Goal: Task Accomplishment & Management: Manage account settings

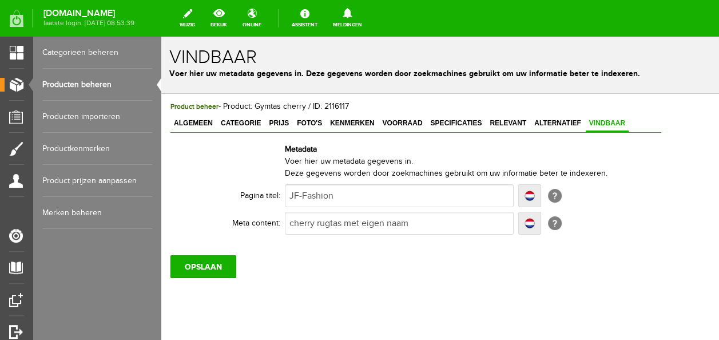
click at [65, 81] on link "Producten beheren" at bounding box center [97, 85] width 110 height 32
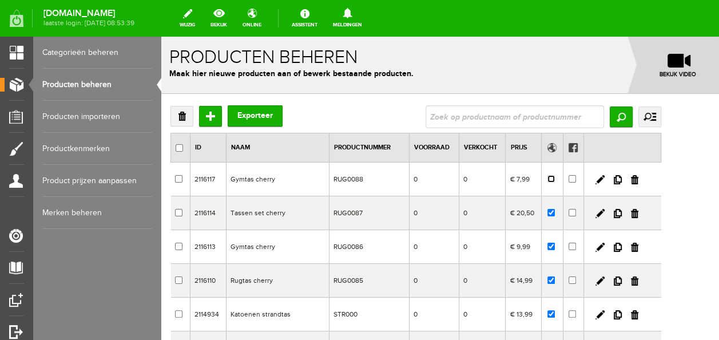
click at [555, 177] on input "checkbox" at bounding box center [550, 178] width 7 height 7
checkbox input "true"
click at [210, 118] on input "Toevoegen" at bounding box center [210, 116] width 23 height 21
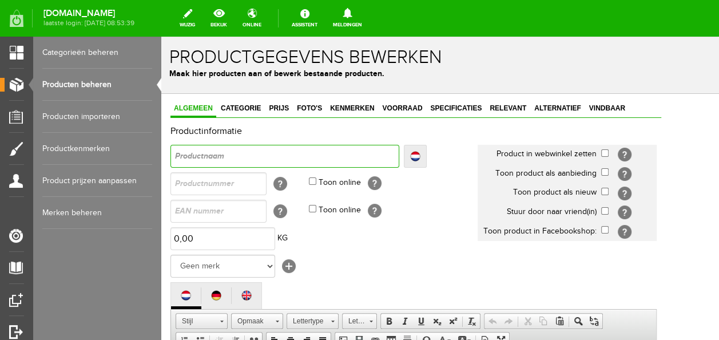
click at [252, 161] on input "text" at bounding box center [284, 156] width 229 height 23
type input "V"
type input "Vi"
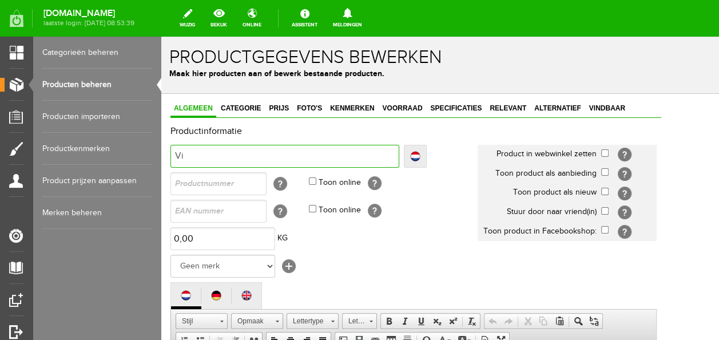
type input "Vil"
type input "Vilt"
type input "Vilte"
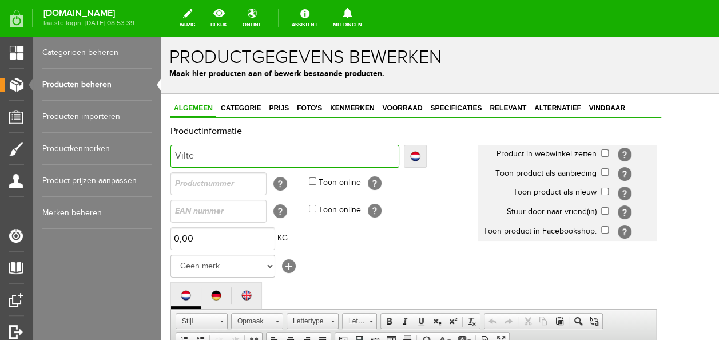
type input "Vilte"
type input "Vilten"
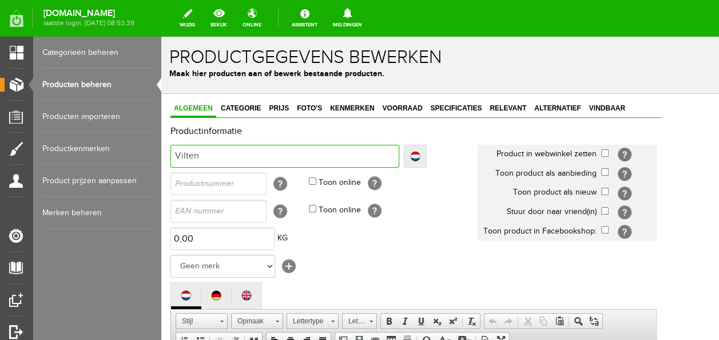
type input "Vilten t"
type input "Vilten ta"
type input "Vilten tas"
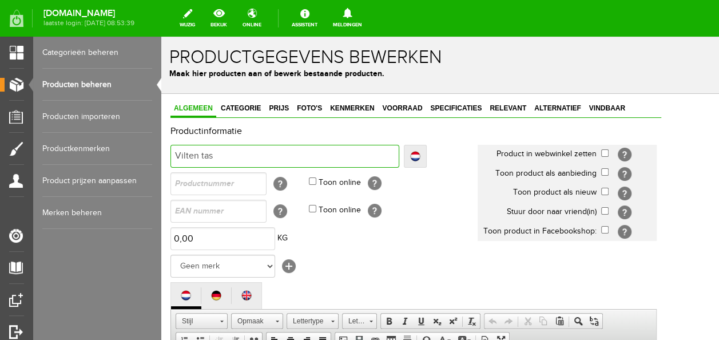
type input "Vilten tas"
type input "Vilten tas,"
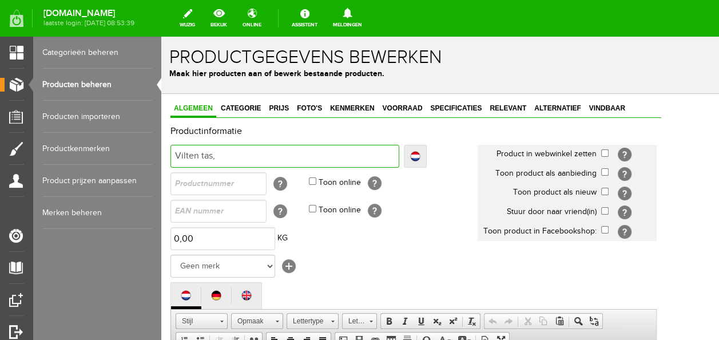
type input "Vilten tas, v"
type input "Vilten tas,"
type input "Vilten tas, c"
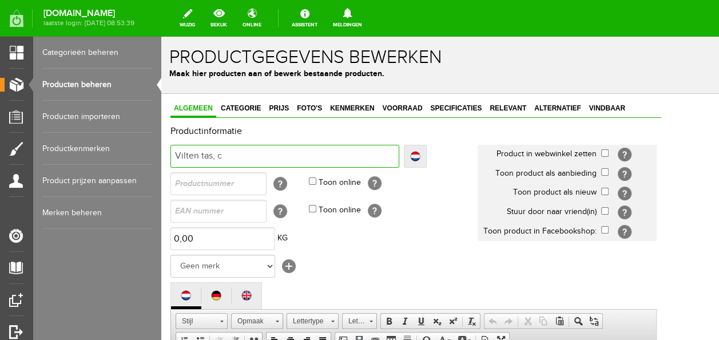
type input "Vilten tas, c"
type input "Vilten tas, ch"
type input "Vilten tas, che"
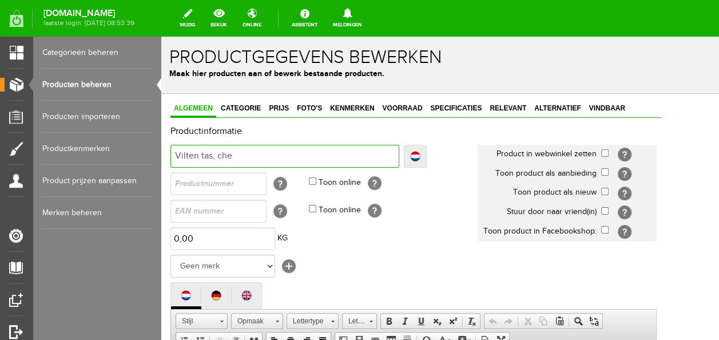
type input "Vilten tas, cher"
type input "Vilten tas, cherr"
type input "Vilten tas, cherry"
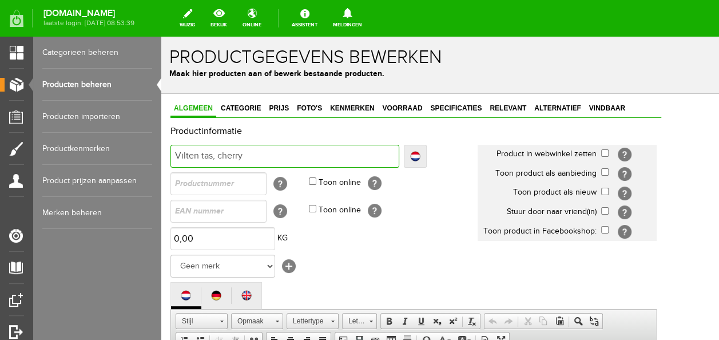
type input "Vilten tas, cherry"
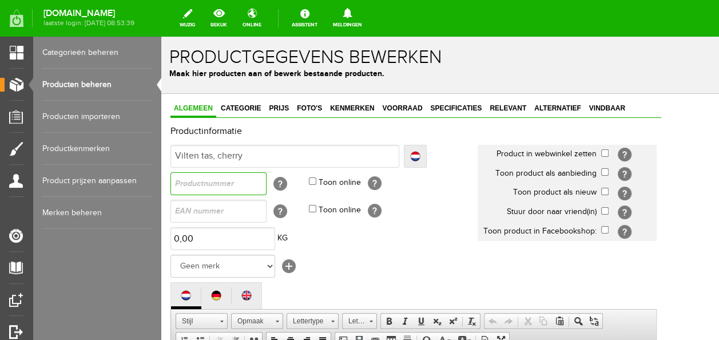
click at [252, 176] on input "text" at bounding box center [218, 183] width 96 height 23
type input "VIL0000"
click at [311, 178] on input "Toon online" at bounding box center [312, 180] width 7 height 7
checkbox input "true"
click at [608, 152] on input "checkbox" at bounding box center [604, 152] width 7 height 7
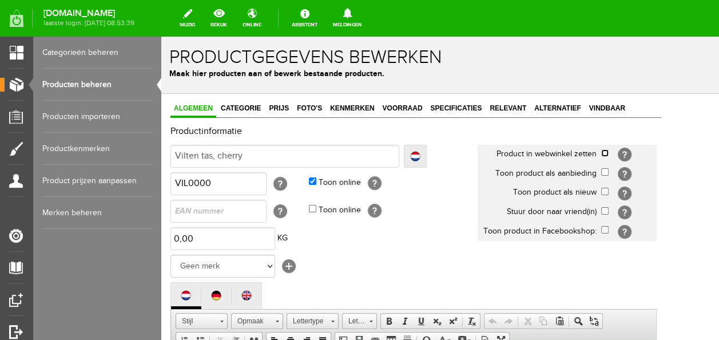
checkbox input "true"
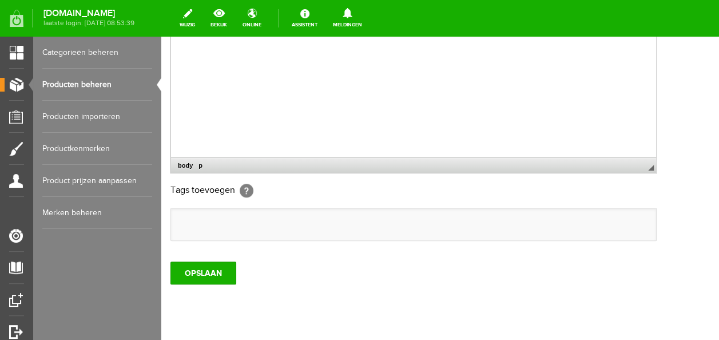
scroll to position [400, 0]
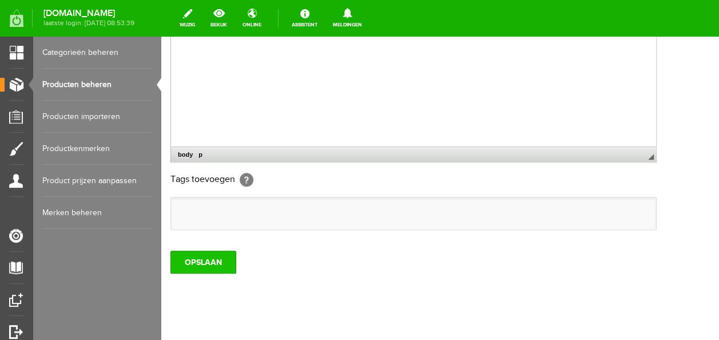
click at [206, 257] on input "OPSLAAN" at bounding box center [203, 261] width 66 height 23
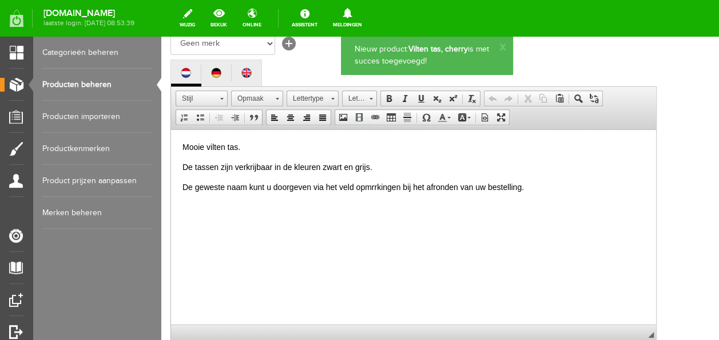
scroll to position [229, 0]
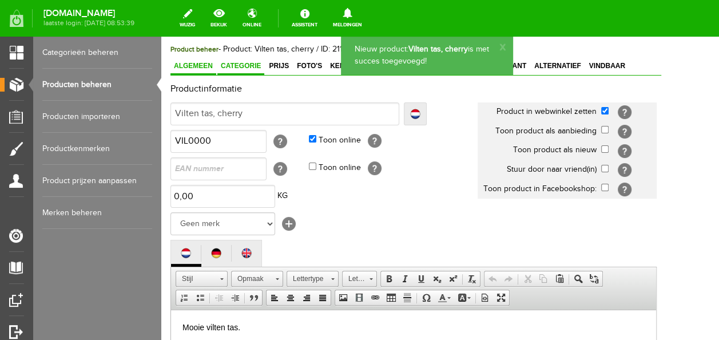
click at [261, 69] on span "Categorie" at bounding box center [240, 66] width 47 height 8
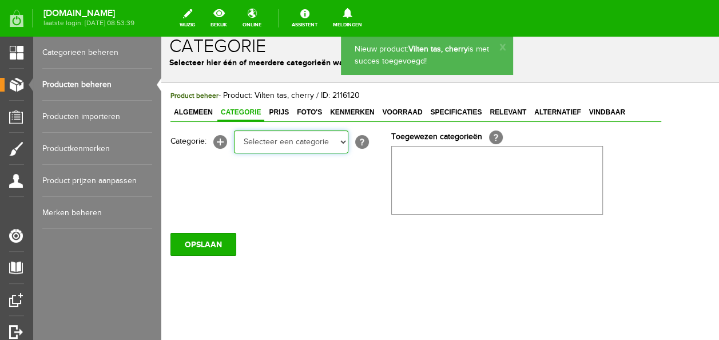
click at [272, 147] on select "Selecteer een categorie Baby jongens Badcape/omslagdoeken Boxpakjes Dekentjes H…" at bounding box center [291, 141] width 114 height 23
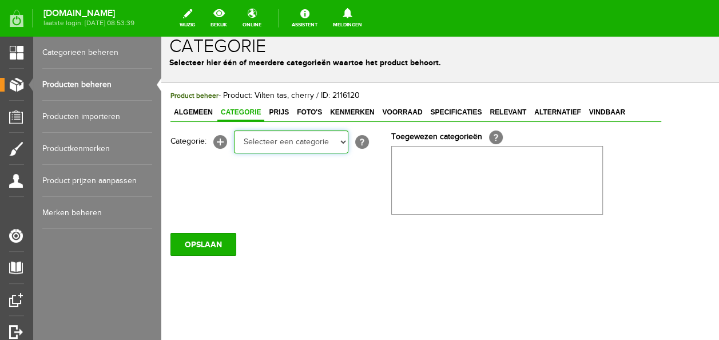
select select "272540"
click at [234, 130] on select "Selecteer een categorie Baby jongens Badcape/omslagdoeken Boxpakjes Dekentjes H…" at bounding box center [291, 141] width 114 height 23
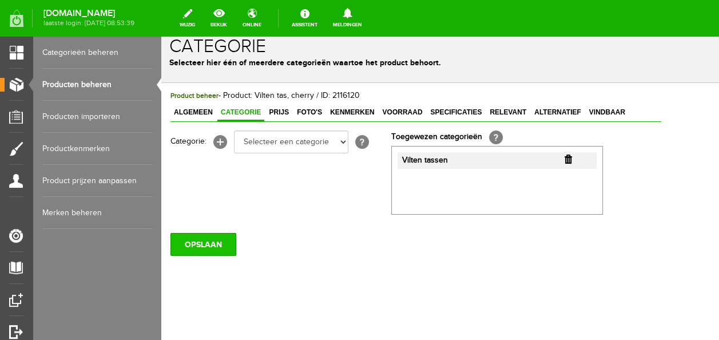
click at [225, 252] on input "OPSLAAN" at bounding box center [203, 244] width 66 height 23
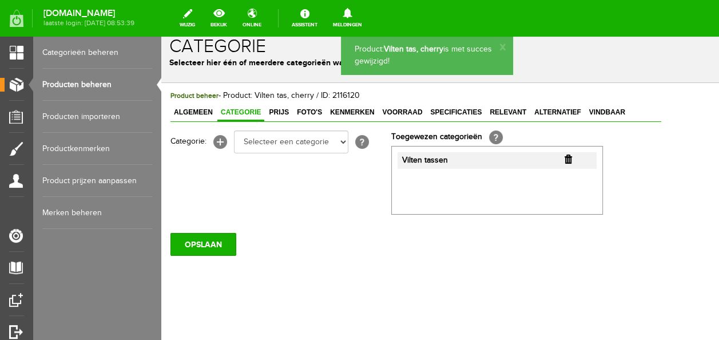
scroll to position [0, 0]
click at [283, 113] on span "Prijs" at bounding box center [278, 112] width 27 height 8
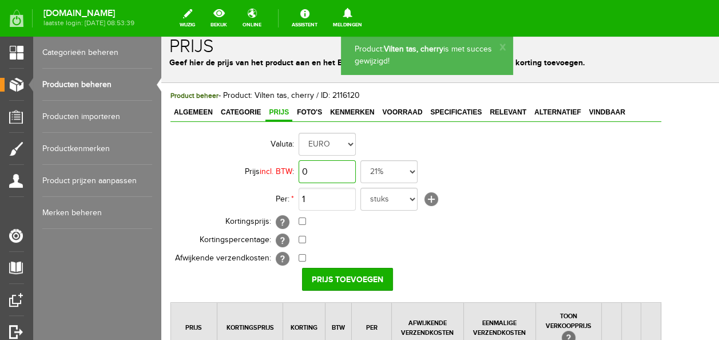
click at [319, 173] on input "0" at bounding box center [327, 171] width 57 height 23
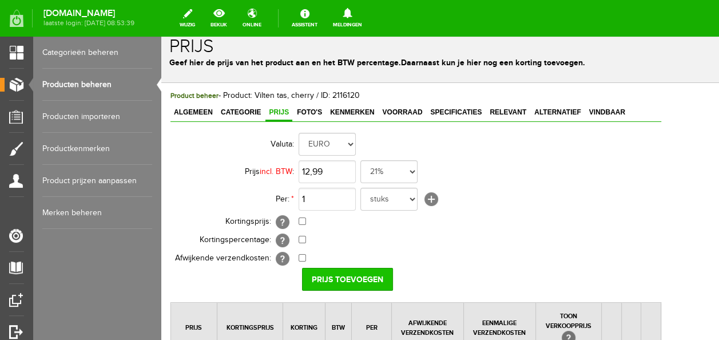
type input "€ 12,99"
click at [337, 277] on input "Prijs toevoegen" at bounding box center [347, 279] width 91 height 23
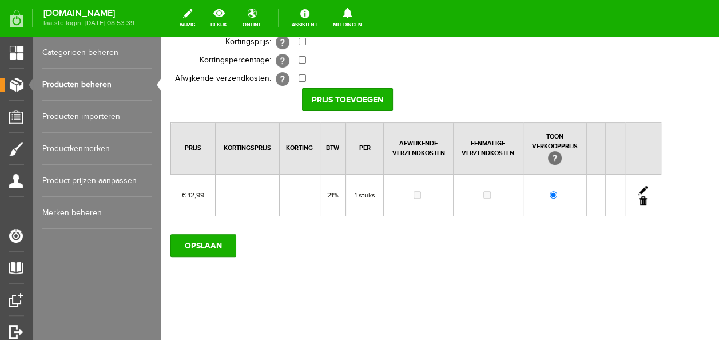
scroll to position [191, 0]
click at [204, 235] on input "OPSLAAN" at bounding box center [203, 244] width 66 height 23
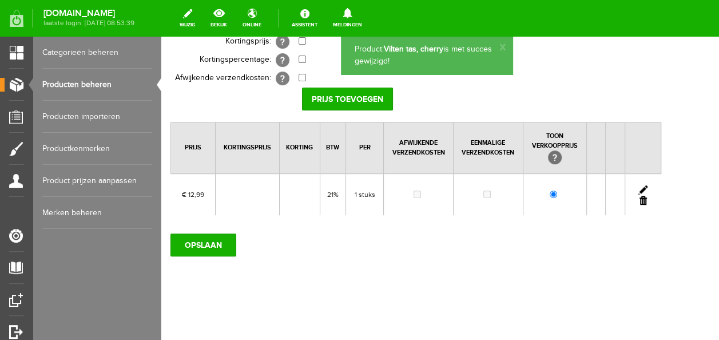
scroll to position [0, 0]
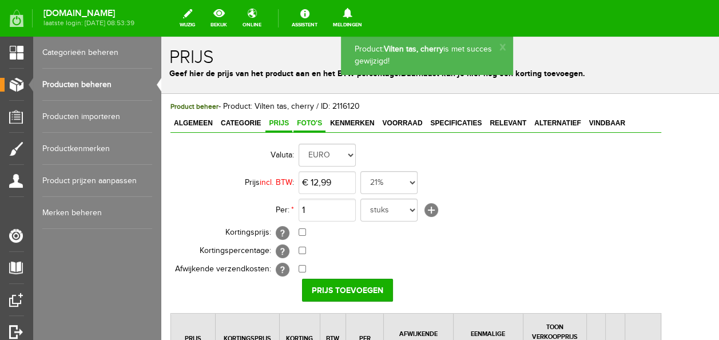
click at [308, 128] on link "Foto's" at bounding box center [309, 124] width 32 height 17
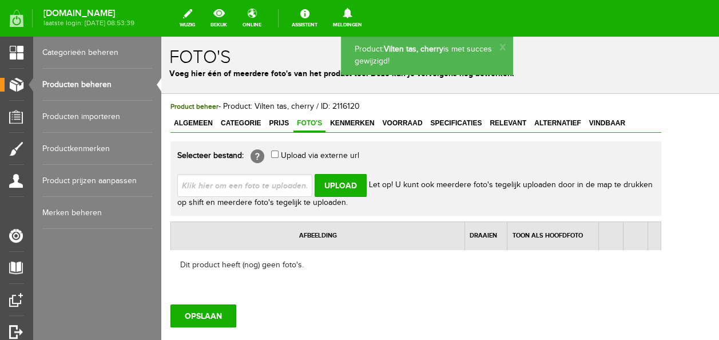
click at [287, 182] on input "file" at bounding box center [249, 185] width 144 height 22
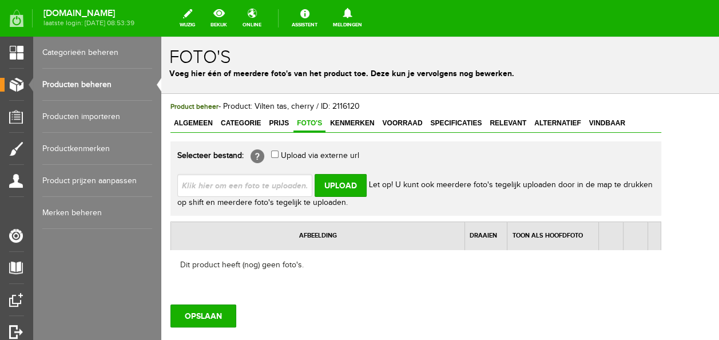
type input "C:\fakepath\thumbnail_IMG_5921.jpg"
type input "thumbnail_IMG_5921.jpg"
click at [345, 186] on input "Upload" at bounding box center [341, 185] width 52 height 23
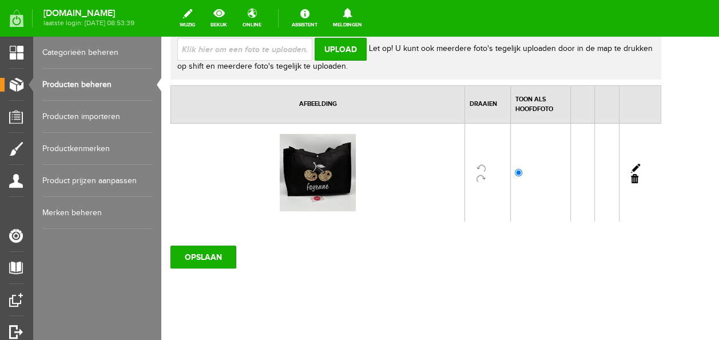
scroll to position [148, 0]
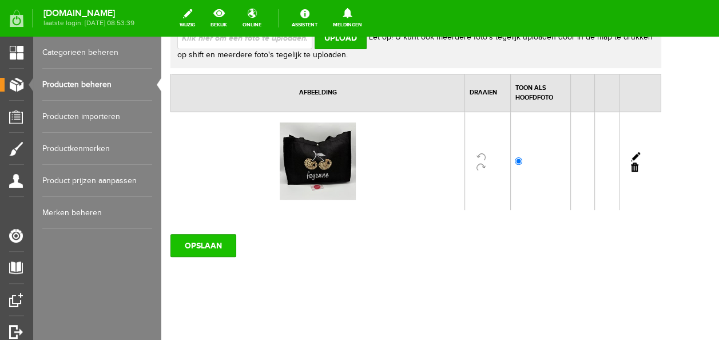
click at [218, 245] on input "OPSLAAN" at bounding box center [203, 245] width 66 height 23
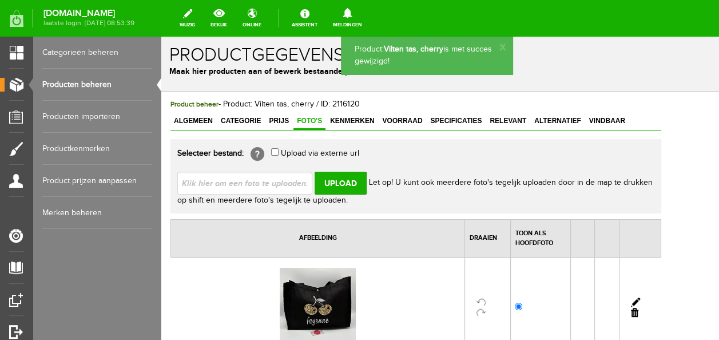
scroll to position [0, 0]
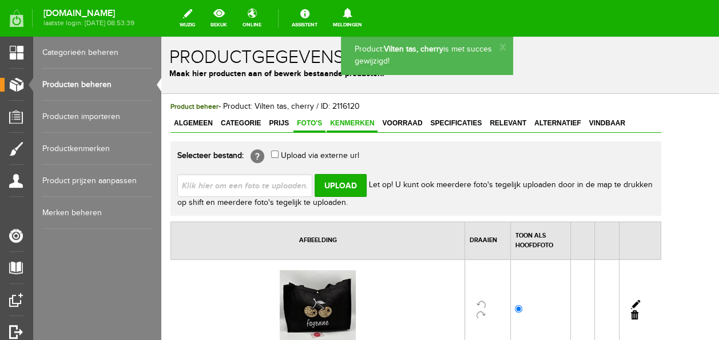
click at [363, 128] on link "Kenmerken" at bounding box center [352, 124] width 51 height 17
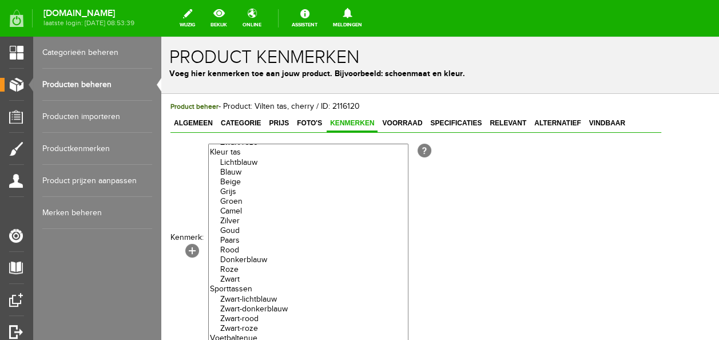
scroll to position [3, 0]
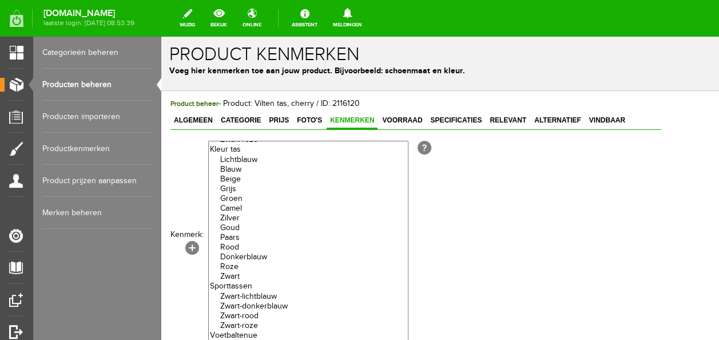
click at [242, 296] on select "[PERSON_NAME] Paars [PERSON_NAME] Zwart model Groen model Zwart Groen Blauw Zwa…" at bounding box center [308, 241] width 200 height 200
select select "80370|318621"
click at [244, 194] on option "Grijs" at bounding box center [308, 189] width 199 height 10
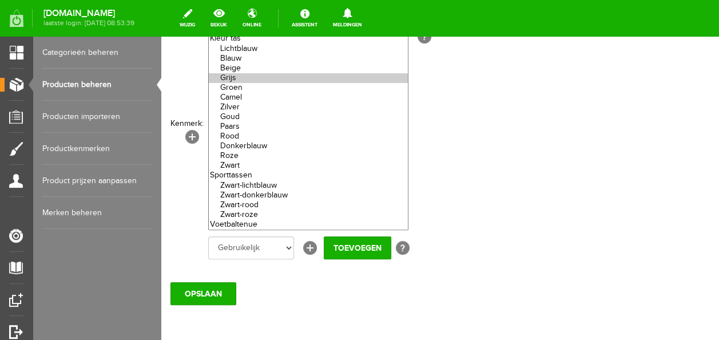
scroll to position [117, 0]
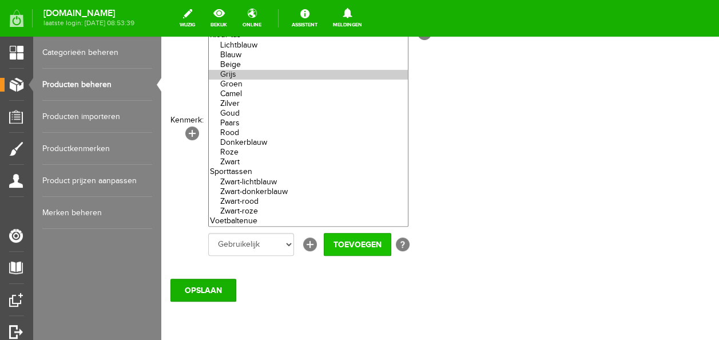
click at [351, 242] on input "Toevoegen" at bounding box center [357, 244] width 67 height 23
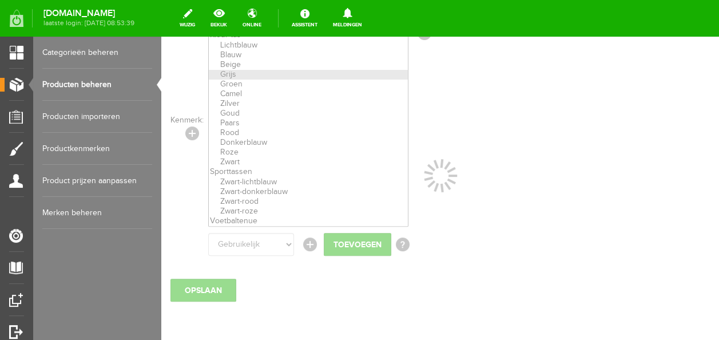
select select
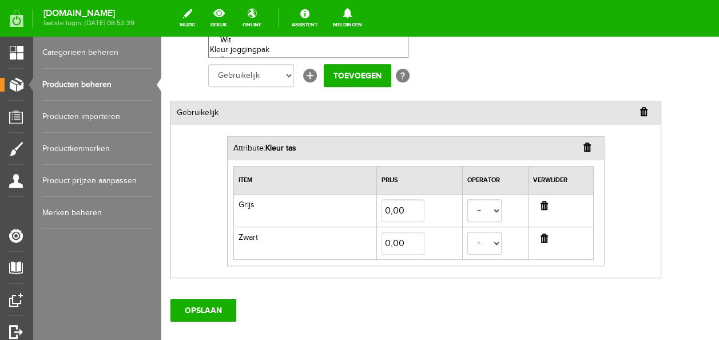
scroll to position [289, 0]
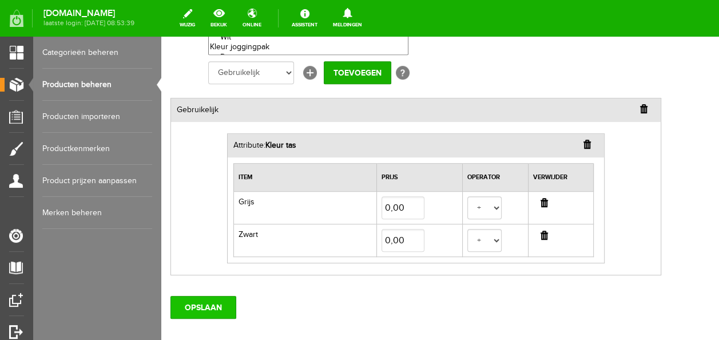
click at [205, 299] on input "OPSLAAN" at bounding box center [203, 307] width 66 height 23
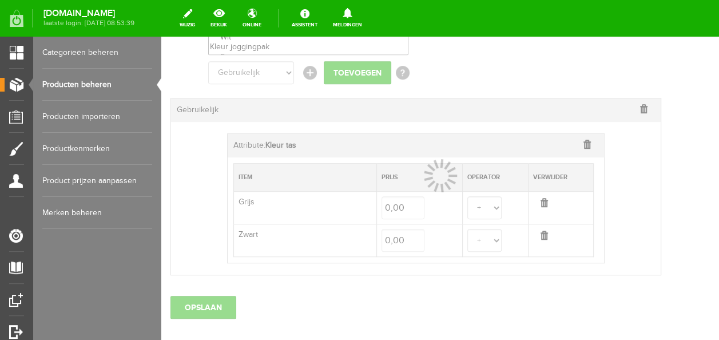
select select
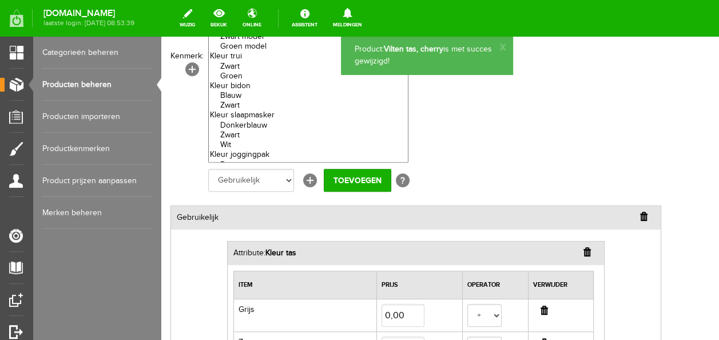
scroll to position [0, 0]
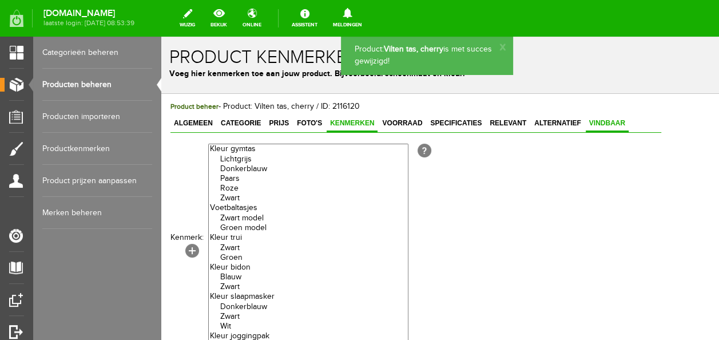
click at [604, 124] on span "Vindbaar" at bounding box center [607, 123] width 43 height 8
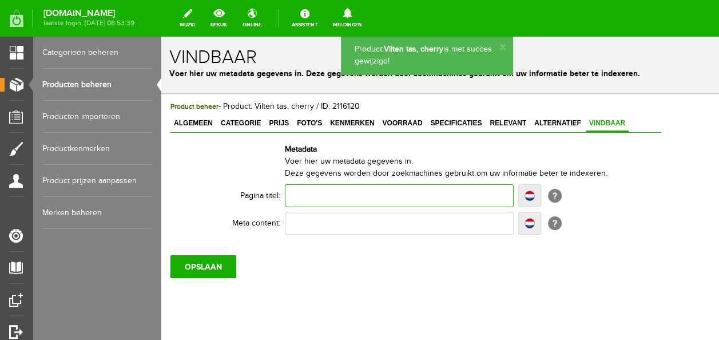
click at [341, 192] on input "text" at bounding box center [399, 195] width 229 height 23
type input "J"
type input "JF"
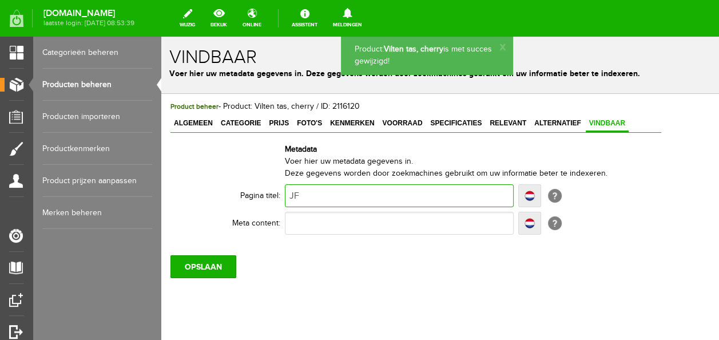
type input "JF-"
type input "JF-F"
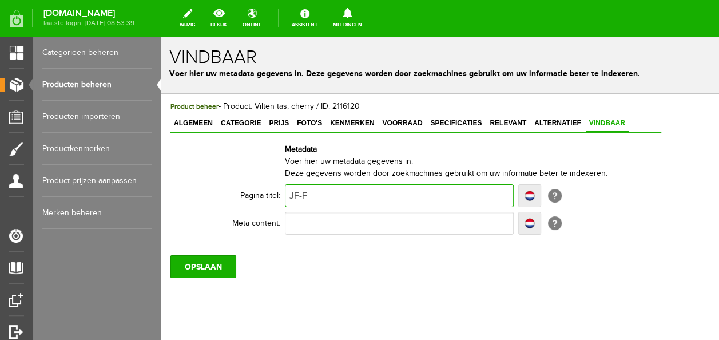
type input "JF-Fa"
type input "JF-Fas"
type input "JF-Fasj"
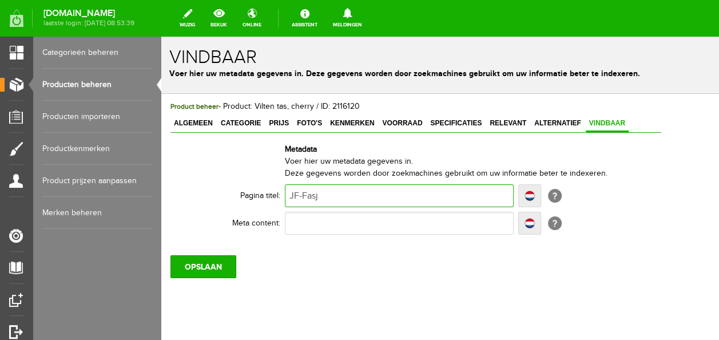
type input "JF-Fasj"
type input "JF-Fas"
type input "JF-Fash"
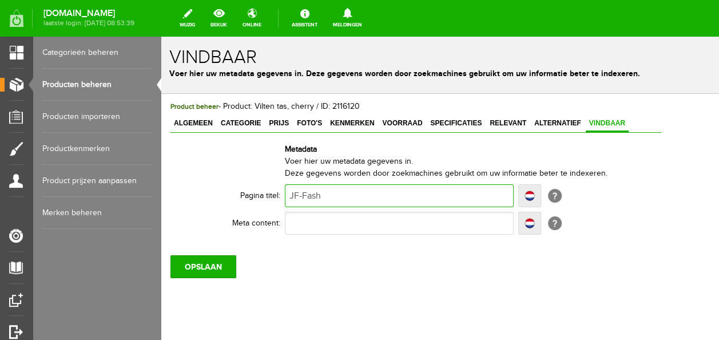
type input "JF-Fashi"
type input "JF-Fashio"
type input "JF-Fashion"
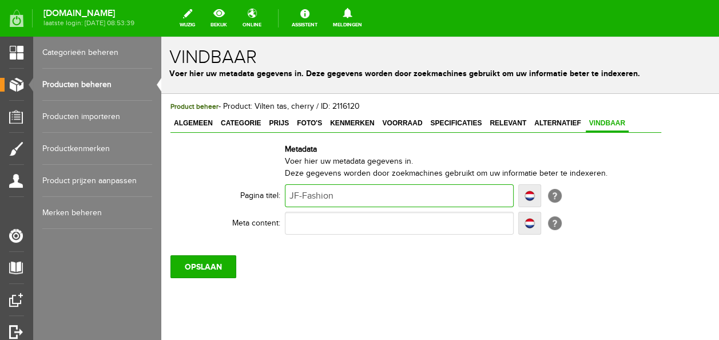
type input "JF-Fashion"
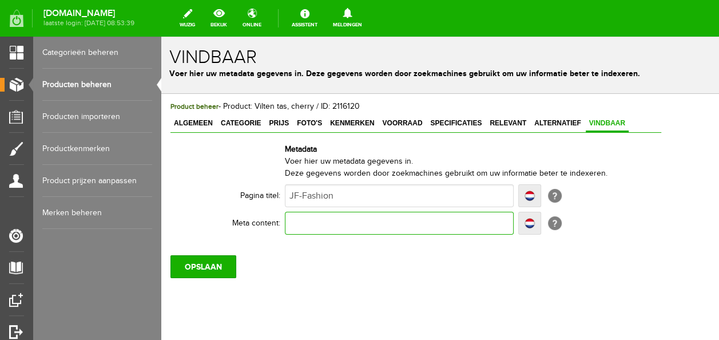
click at [302, 233] on input "text" at bounding box center [399, 223] width 229 height 23
type input "v"
type input "vi"
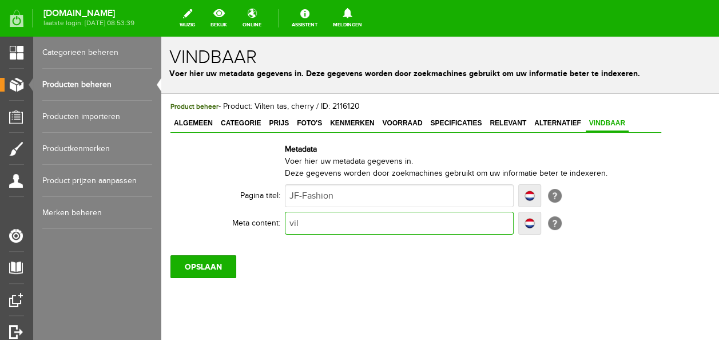
type input "vilt"
type input "vilte"
type input "vilten"
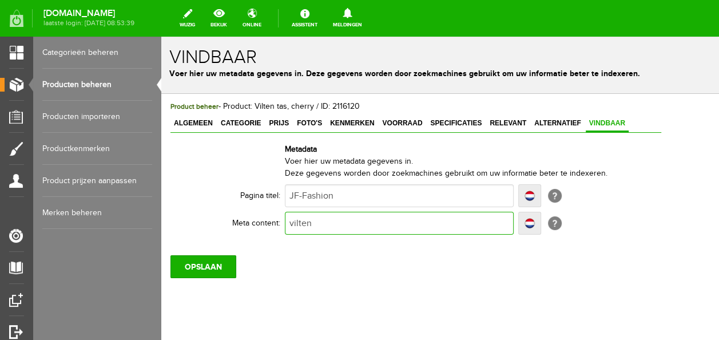
type input "vilten"
type input "vilten t"
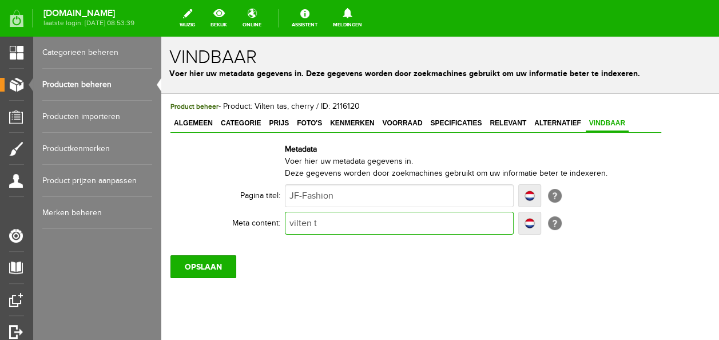
type input "vilten ta"
type input "vilten tas"
type input "vilten tas m"
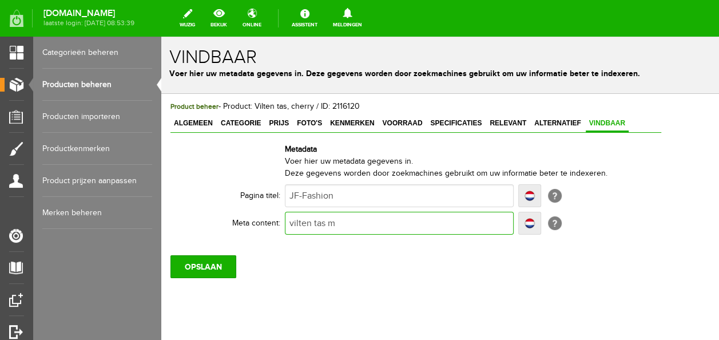
type input "vilten tas m"
type input "vilten tas me"
type input "vilten tas met"
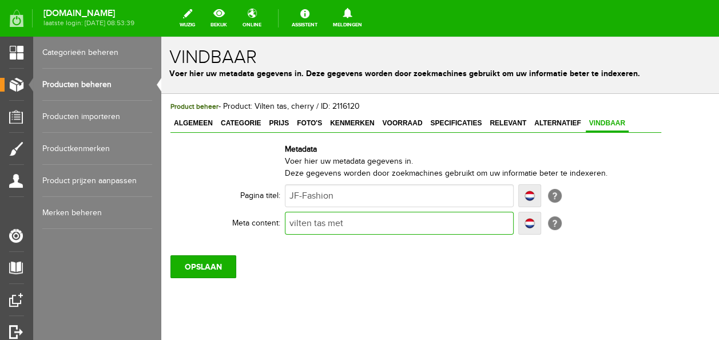
type input "vilten tas met"
type input "vilten tas met ei"
type input "vilten tas met eigen"
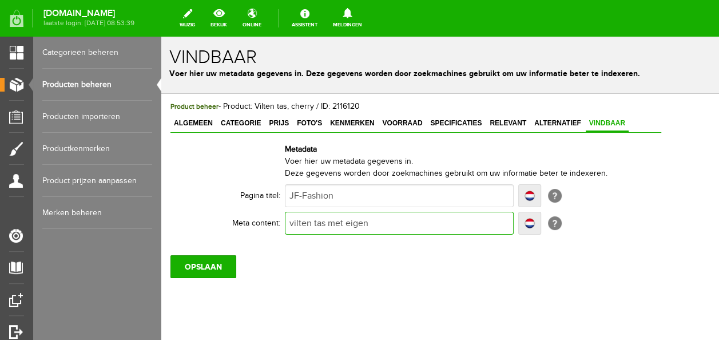
type input "vilten tas met eigen"
type input "vilten tas met eigen n"
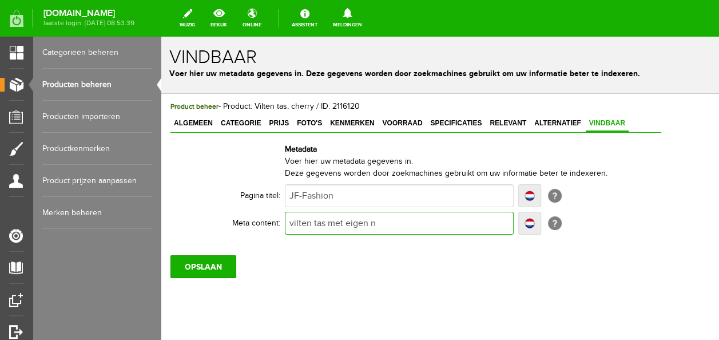
type input "vilten tas met eigen na"
type input "vilten tas met eigen nam"
type input "vilten tas met eigen na"
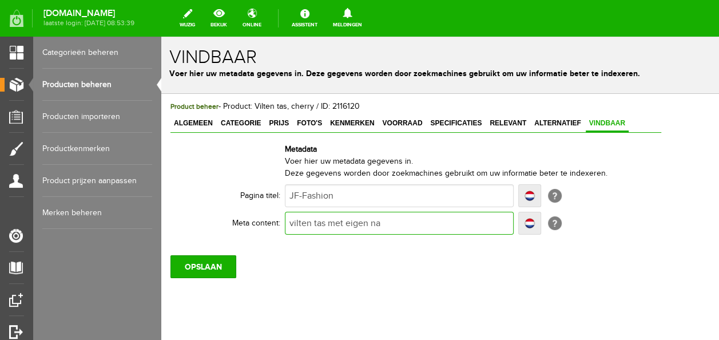
type input "vilten tas met eigen na"
type input "vilten tas met eigen naa"
type input "vilten tas met eigen naam"
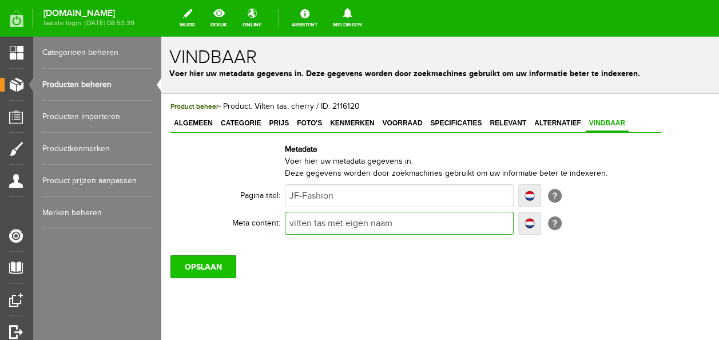
type input "vilten tas met eigen naam"
click at [205, 262] on input "OPSLAAN" at bounding box center [203, 266] width 66 height 23
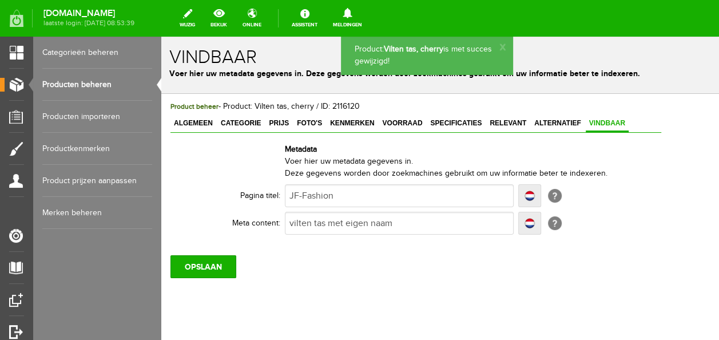
click at [99, 80] on link "Producten beheren" at bounding box center [97, 85] width 110 height 32
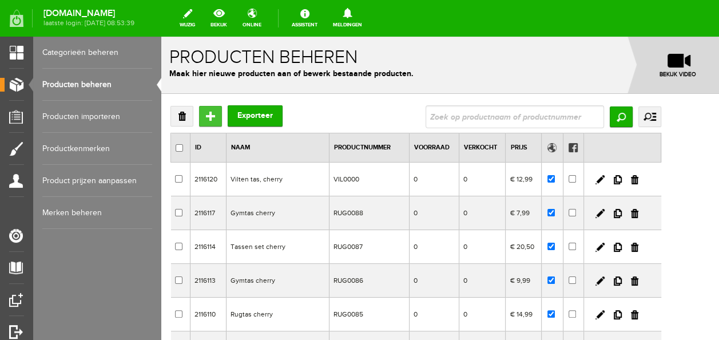
click at [214, 119] on input "Toevoegen" at bounding box center [210, 116] width 23 height 21
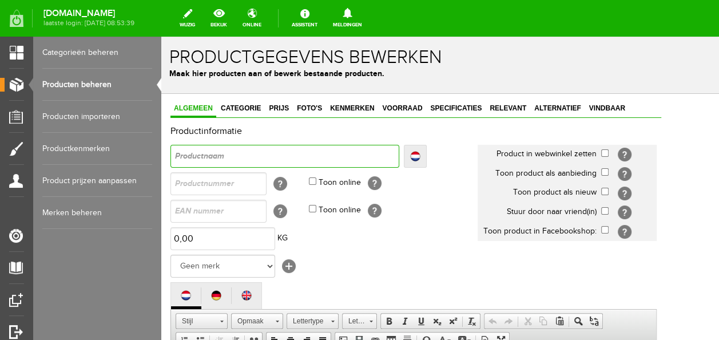
click at [233, 152] on input "text" at bounding box center [284, 156] width 229 height 23
type input "E"
type input "Et"
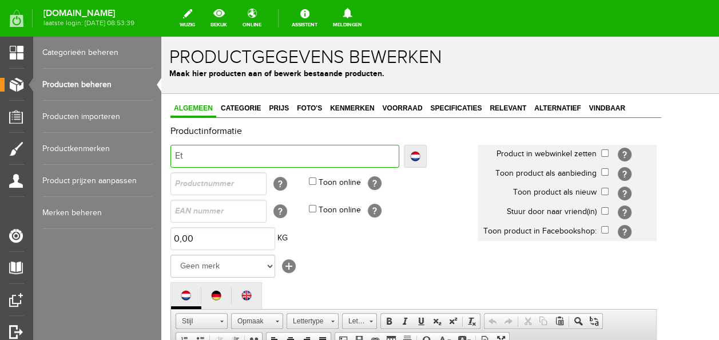
type input "Etu"
type input "Etui"
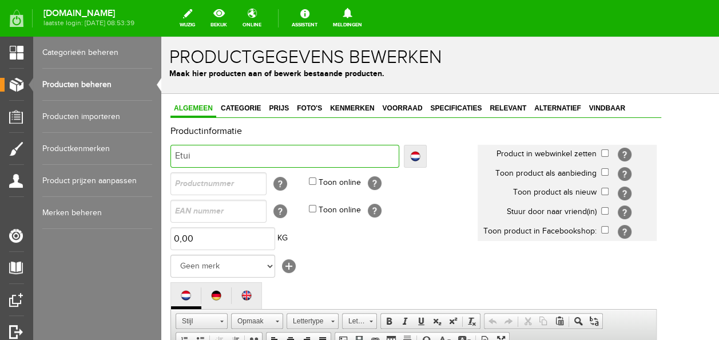
type input "Etui"
type input "Etui c"
type input "Etui ch"
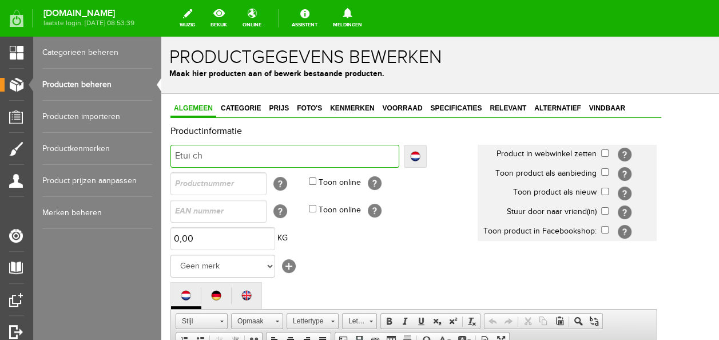
type input "Etui che"
type input "Etui cher"
type input "Etui cherr"
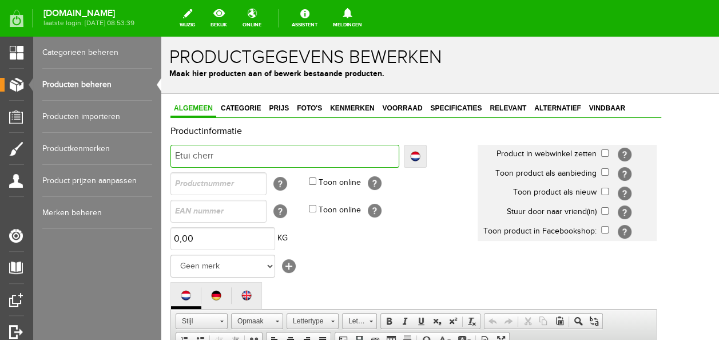
type input "Etui cherr"
type input "Etui cherry"
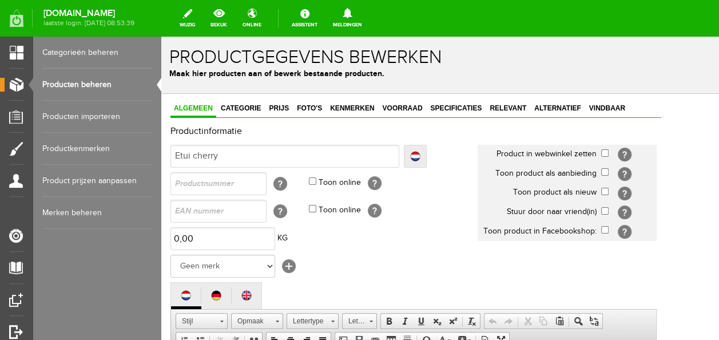
click at [249, 194] on td "[?]" at bounding box center [239, 183] width 138 height 27
click at [258, 189] on input "text" at bounding box center [218, 183] width 96 height 23
type input "ETU000"
click at [314, 184] on td "Toon online [?]" at bounding box center [393, 183] width 169 height 27
click at [312, 180] on input "Toon online" at bounding box center [312, 180] width 7 height 7
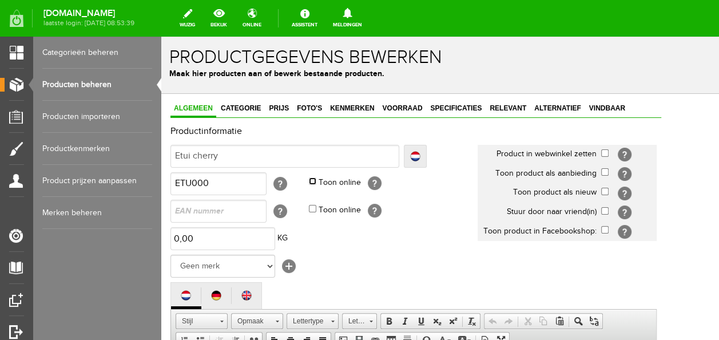
checkbox input "true"
click at [608, 154] on input "checkbox" at bounding box center [604, 152] width 7 height 7
checkbox input "true"
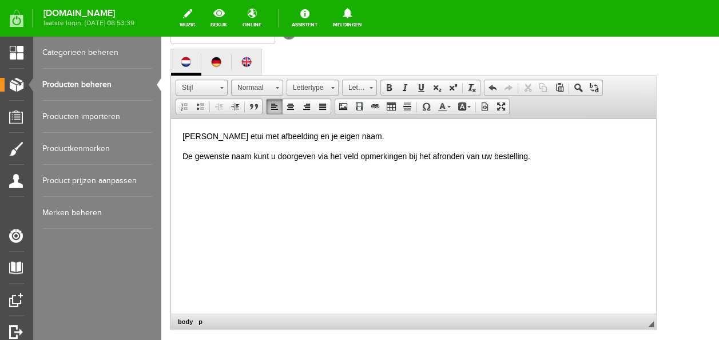
scroll to position [343, 0]
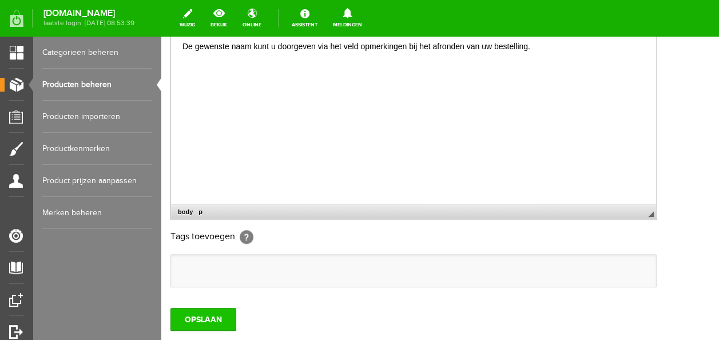
click at [215, 309] on input "OPSLAAN" at bounding box center [203, 319] width 66 height 23
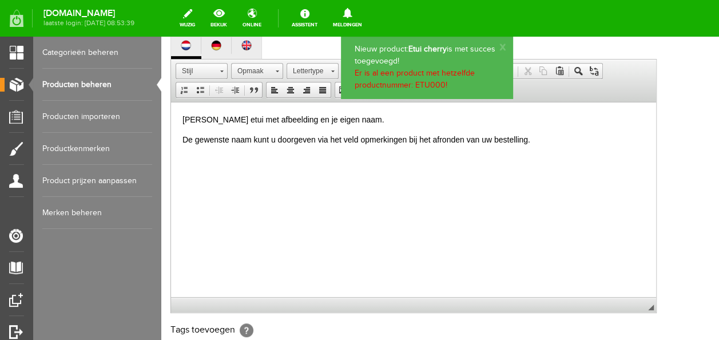
scroll to position [0, 0]
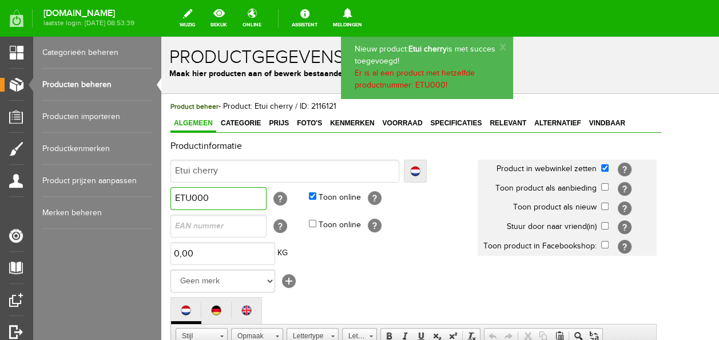
click at [244, 192] on input "ETU000" at bounding box center [218, 198] width 96 height 23
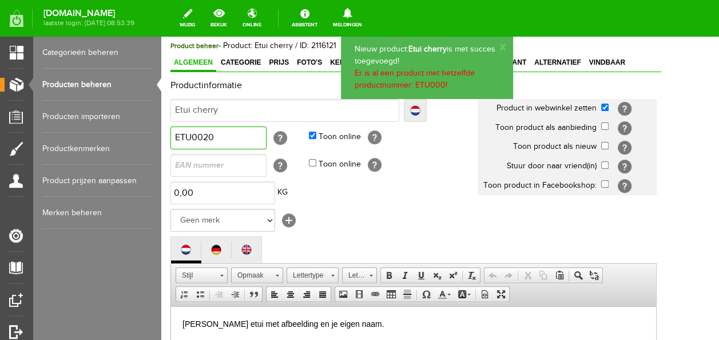
scroll to position [400, 0]
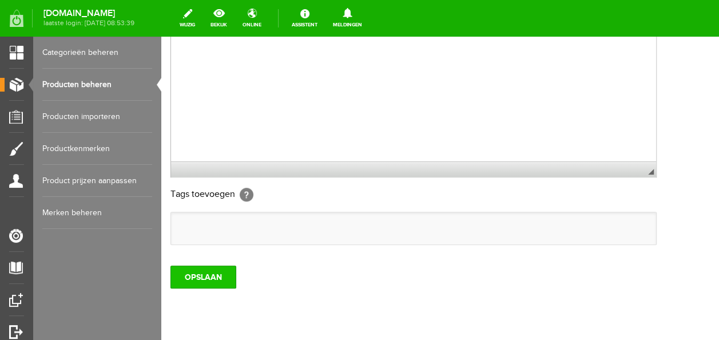
type input "ETU0020"
click at [201, 284] on input "OPSLAAN" at bounding box center [203, 276] width 66 height 23
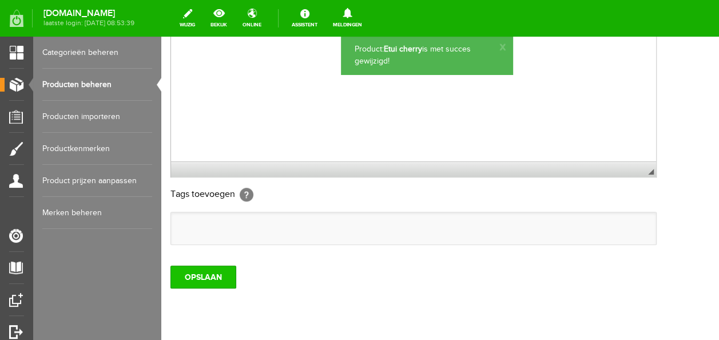
scroll to position [0, 0]
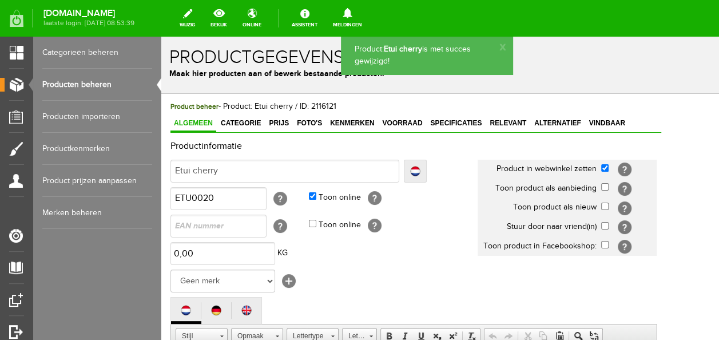
drag, startPoint x: 231, startPoint y: 124, endPoint x: 238, endPoint y: 132, distance: 11.0
click at [231, 124] on span "Categorie" at bounding box center [240, 123] width 47 height 8
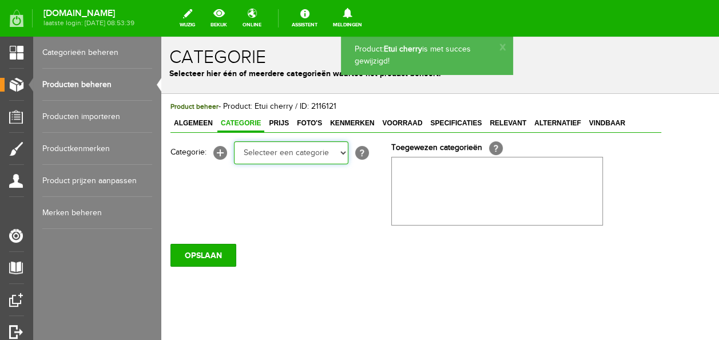
click at [251, 161] on select "Selecteer een categorie Baby jongens Badcape/omslagdoeken Boxpakjes Dekentjes H…" at bounding box center [291, 152] width 114 height 23
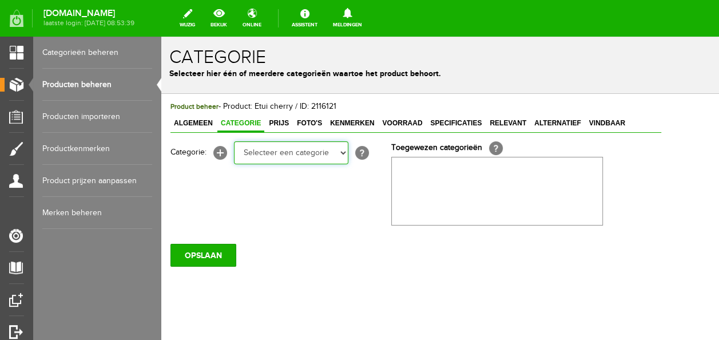
select select "264753"
click at [234, 141] on select "Selecteer een categorie Baby jongens Badcape/omslagdoeken Boxpakjes Dekentjes H…" at bounding box center [291, 152] width 114 height 23
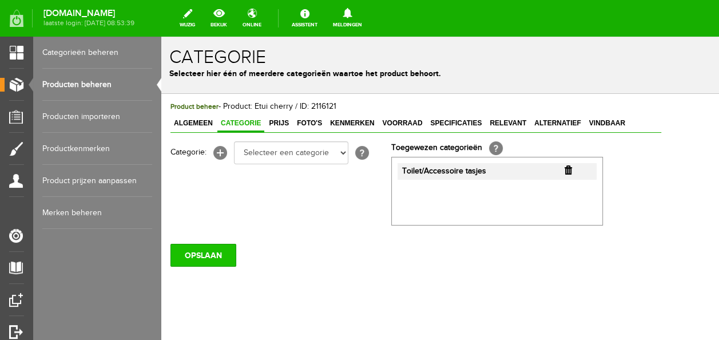
click at [208, 252] on input "OPSLAAN" at bounding box center [203, 255] width 66 height 23
click at [281, 125] on span "Prijs" at bounding box center [278, 123] width 27 height 8
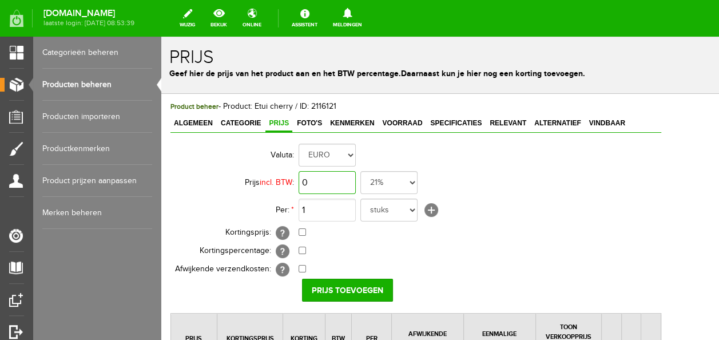
click at [327, 184] on input "0" at bounding box center [327, 182] width 57 height 23
type input "1"
type input "€ 9,99"
click at [339, 307] on div "Valuta: EURO Prijs incl. BTW : € 9,99 21% 19% 18% 9% 6% 0% Per: * 1 stuks [+] K…" at bounding box center [415, 267] width 491 height 253
click at [340, 297] on input "Prijs toevoegen" at bounding box center [347, 290] width 91 height 23
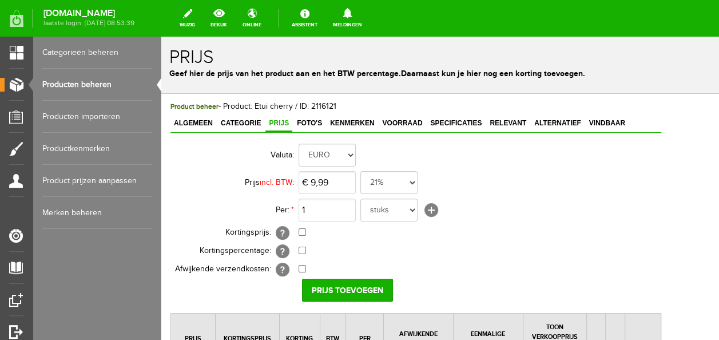
scroll to position [191, 0]
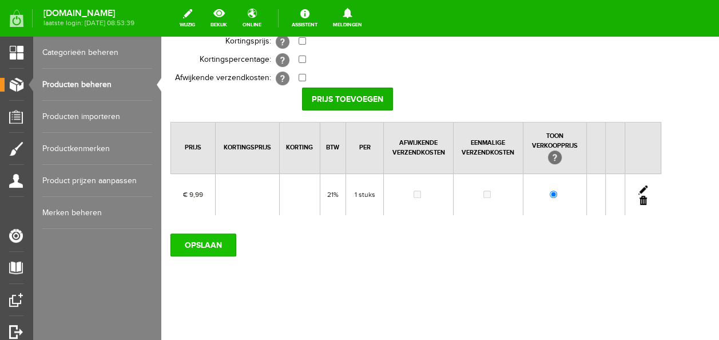
click at [226, 254] on input "OPSLAAN" at bounding box center [203, 244] width 66 height 23
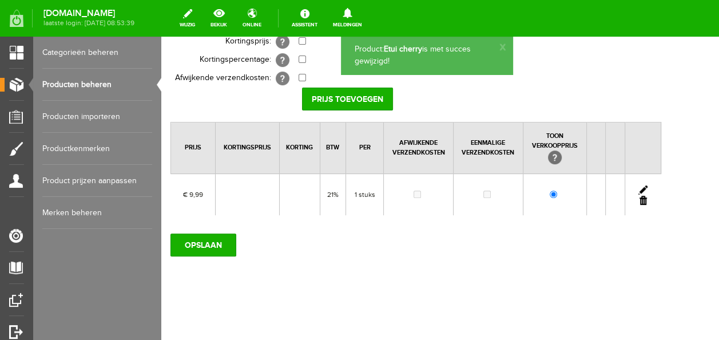
scroll to position [0, 0]
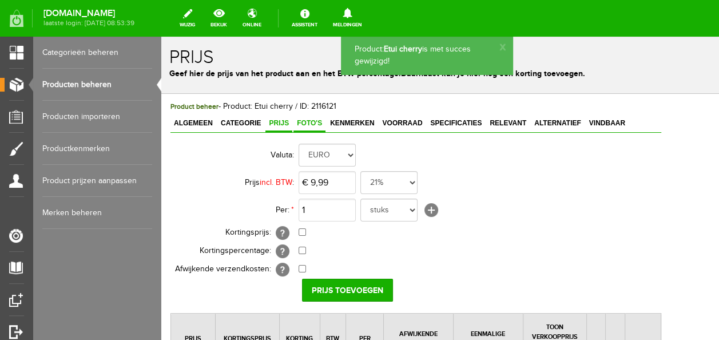
click at [302, 118] on link "Foto's" at bounding box center [309, 124] width 32 height 17
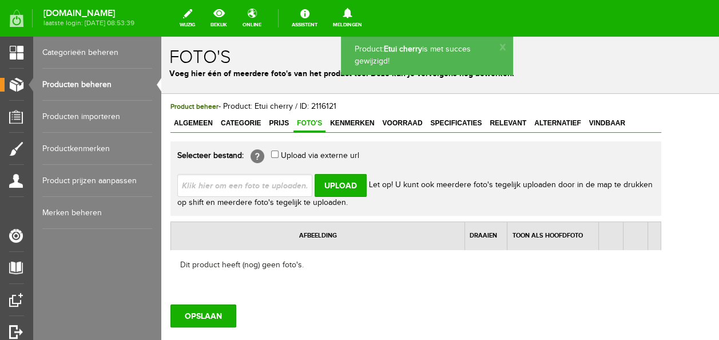
click at [269, 185] on input "file" at bounding box center [249, 185] width 144 height 22
type input "C:\fakepath\thumbnail_IMG_5922.jpg"
type input "thumbnail_IMG_5922.jpg"
click at [351, 190] on input "Upload" at bounding box center [341, 185] width 52 height 23
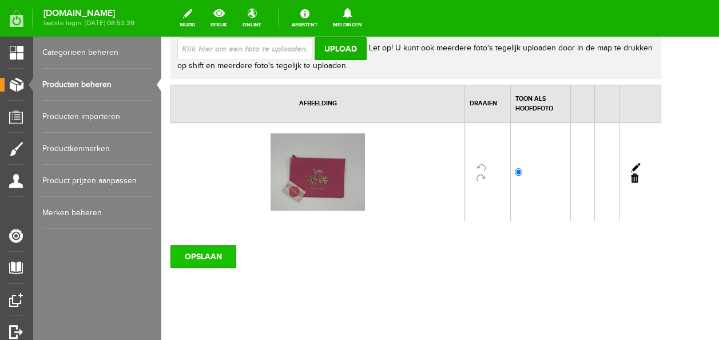
scroll to position [148, 0]
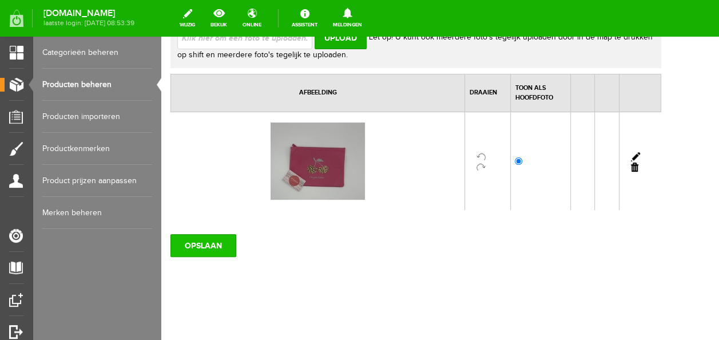
click at [217, 254] on input "OPSLAAN" at bounding box center [203, 245] width 66 height 23
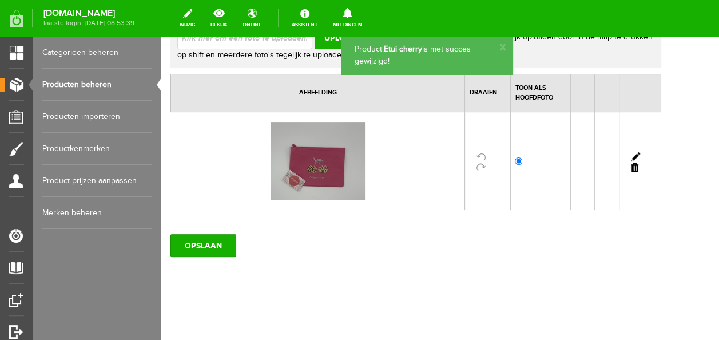
scroll to position [0, 0]
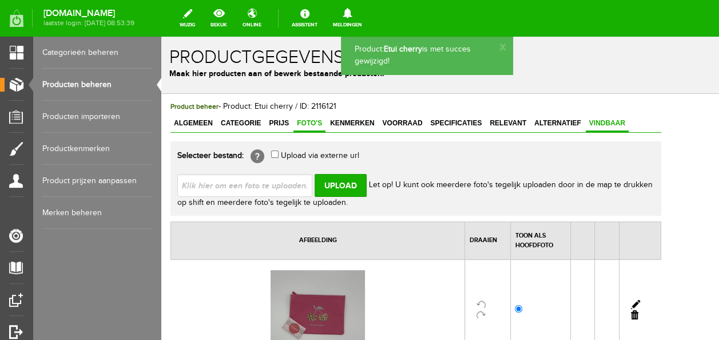
click at [604, 119] on span "Vindbaar" at bounding box center [607, 123] width 43 height 8
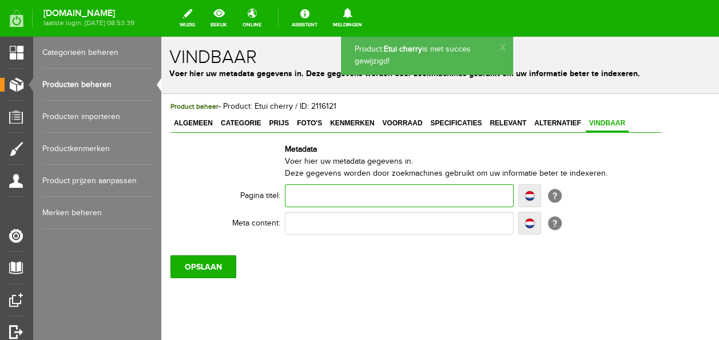
click at [388, 187] on input "text" at bounding box center [399, 195] width 229 height 23
type input "J"
type input "JF"
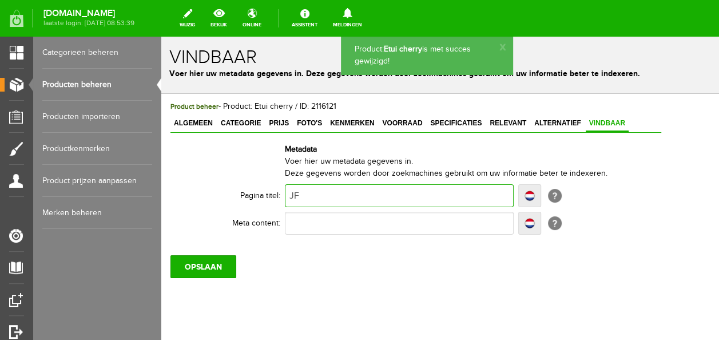
type input "JF-"
type input "JF-F"
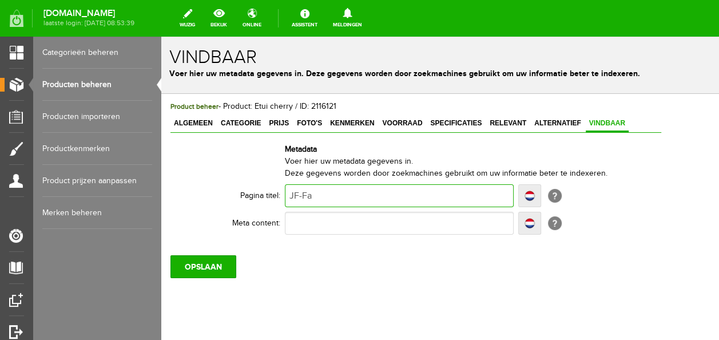
type input "JF-Fas"
type input "JF-Fash"
type input "JF-Fashi"
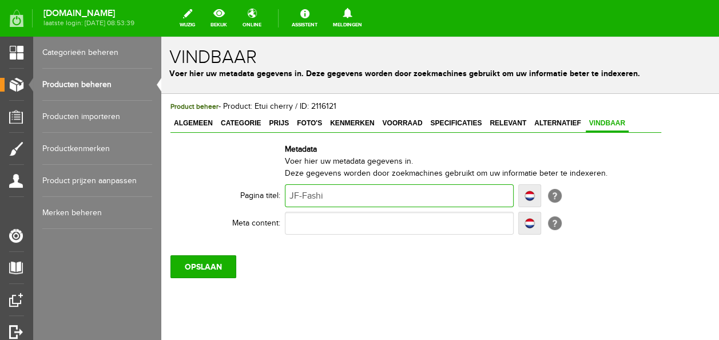
type input "JF-Fashi"
type input "JF-Fashio"
type input "JF-Fashion"
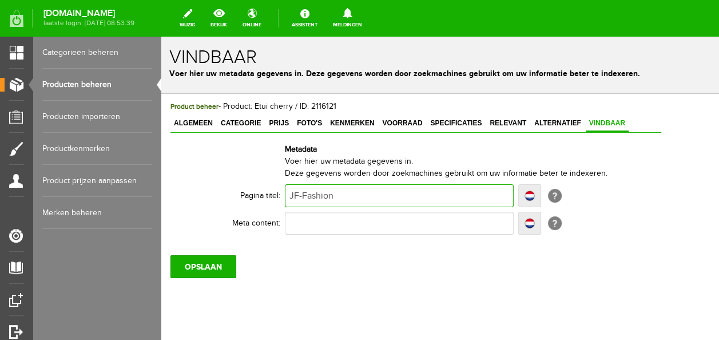
type input "JF-Fashion"
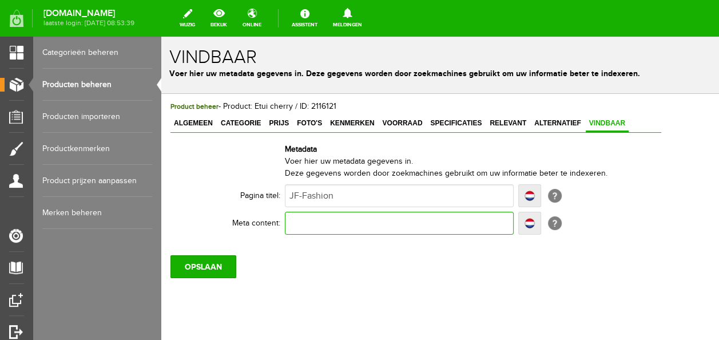
click at [349, 217] on input "text" at bounding box center [399, 223] width 229 height 23
type input "et"
type input "etui"
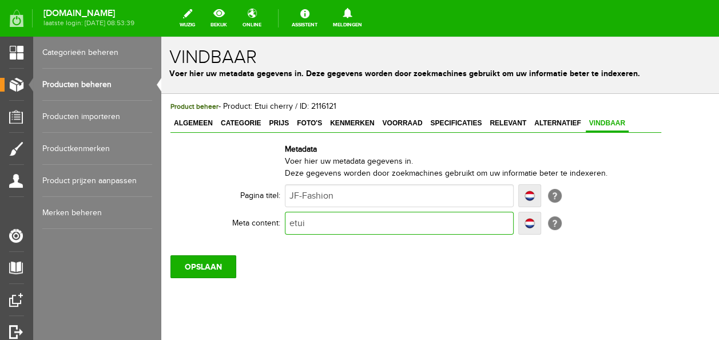
type input "etui m"
type input "etui me"
type input "etui met"
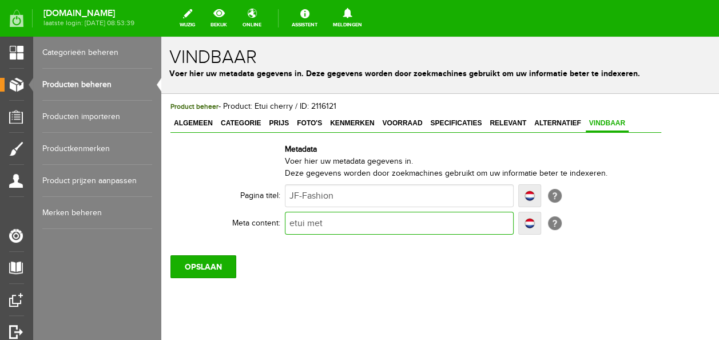
type input "etui met"
type input "etui met e"
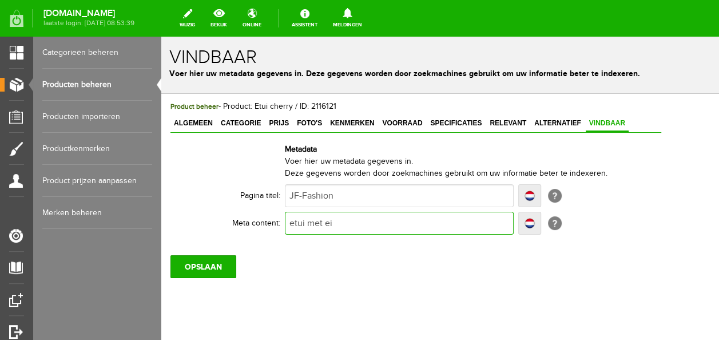
type input "etui met eig"
type input "etui met eige"
type input "etui met eigen"
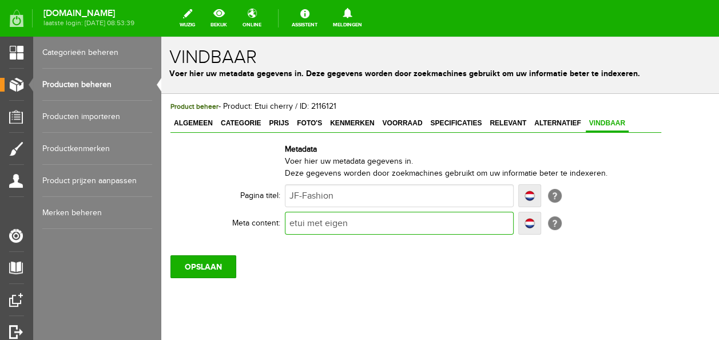
type input "etui met eigen"
type input "etui met eigen n"
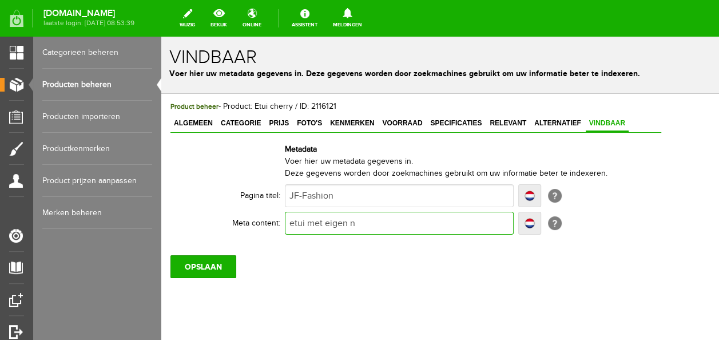
type input "etui met eigen na"
click at [221, 268] on input "OPSLAAN" at bounding box center [203, 266] width 66 height 23
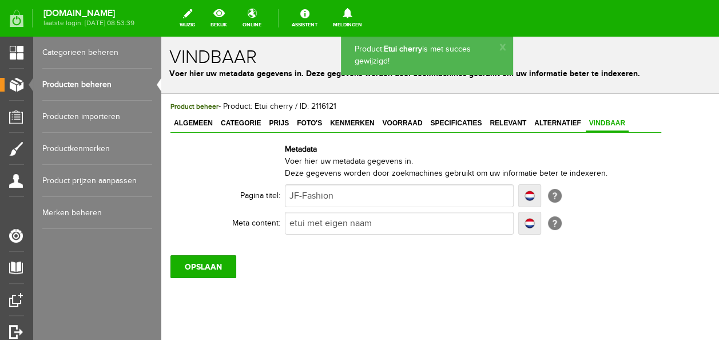
click at [93, 90] on link "Producten beheren" at bounding box center [97, 85] width 110 height 32
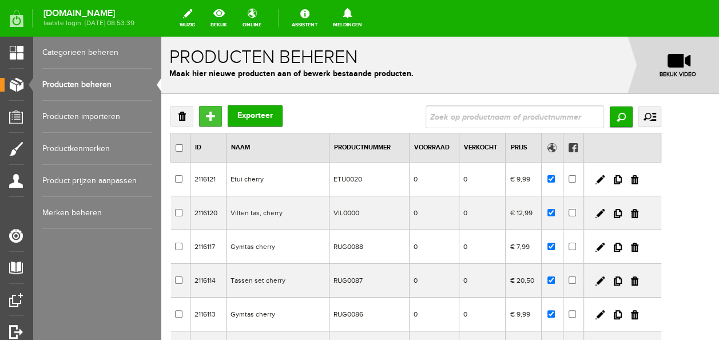
click at [212, 110] on input "Toevoegen" at bounding box center [210, 116] width 23 height 21
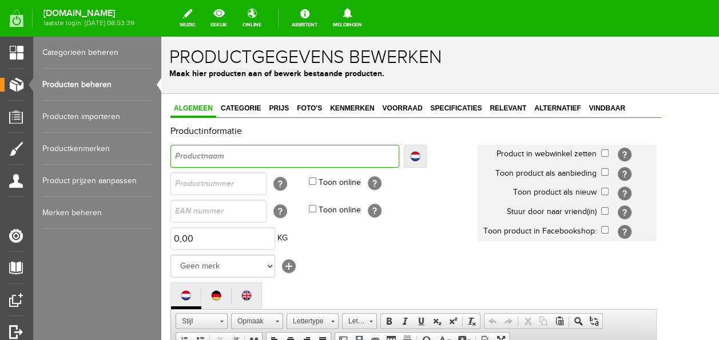
click at [244, 158] on input "text" at bounding box center [284, 156] width 229 height 23
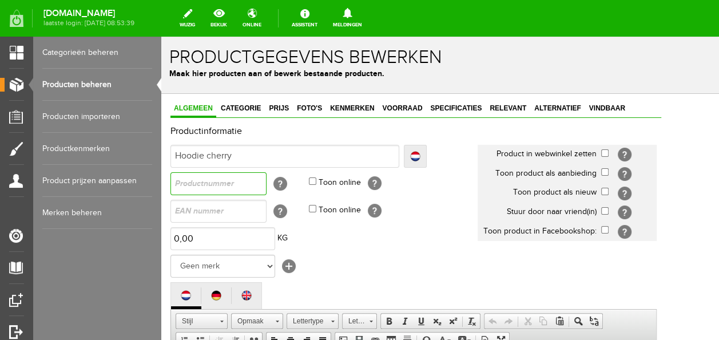
click at [237, 189] on input "text" at bounding box center [218, 183] width 96 height 23
click at [315, 185] on td "Toon online [?]" at bounding box center [393, 183] width 169 height 27
click at [316, 185] on td "Toon online [?]" at bounding box center [393, 183] width 169 height 27
click at [314, 180] on input "Toon online" at bounding box center [312, 180] width 7 height 7
click at [608, 153] on input "checkbox" at bounding box center [604, 152] width 7 height 7
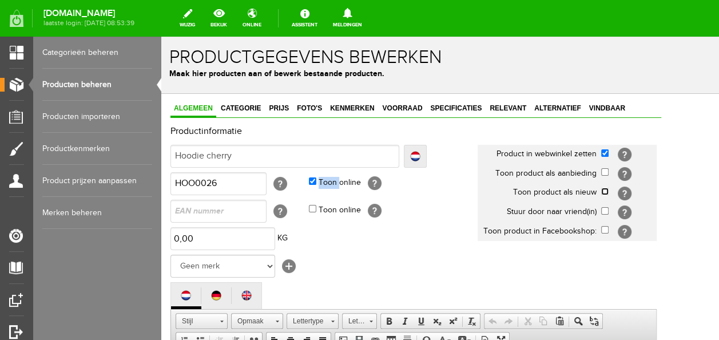
click at [608, 189] on input "checkbox" at bounding box center [604, 191] width 7 height 7
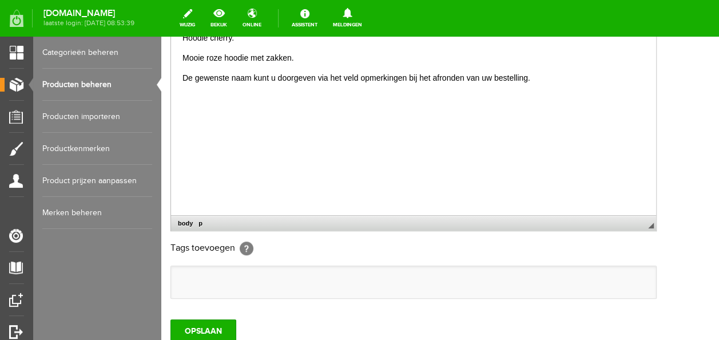
scroll to position [343, 0]
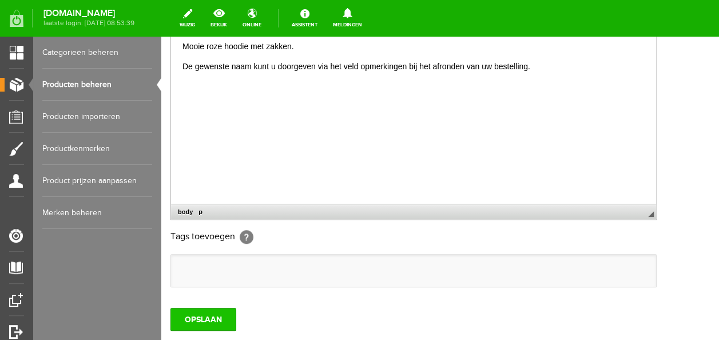
click at [218, 321] on input "OPSLAAN" at bounding box center [203, 319] width 66 height 23
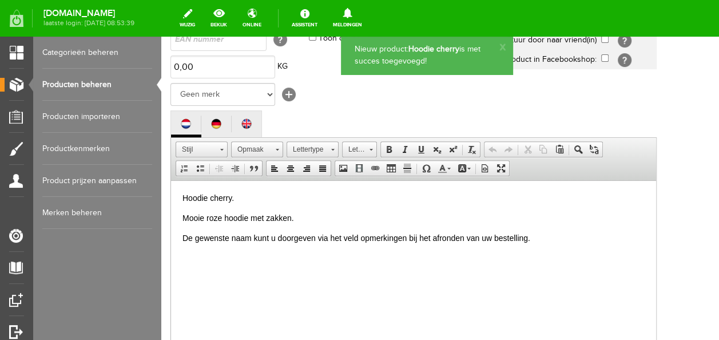
scroll to position [0, 0]
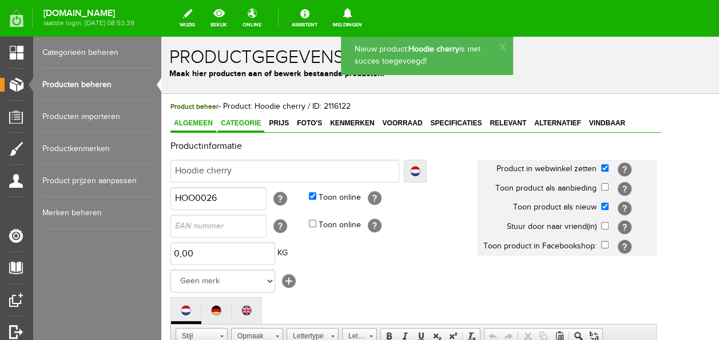
click at [256, 124] on span "Categorie" at bounding box center [240, 123] width 47 height 8
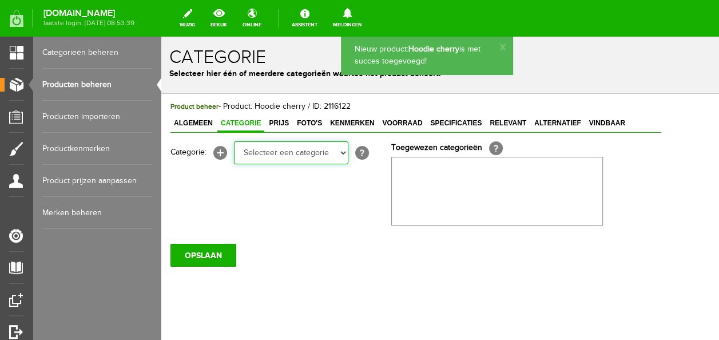
drag, startPoint x: 257, startPoint y: 143, endPoint x: 263, endPoint y: 162, distance: 19.7
click at [259, 149] on select "Selecteer een categorie Baby jongens Badcape/omslagdoeken Boxpakjes Dekentjes H…" at bounding box center [291, 152] width 114 height 23
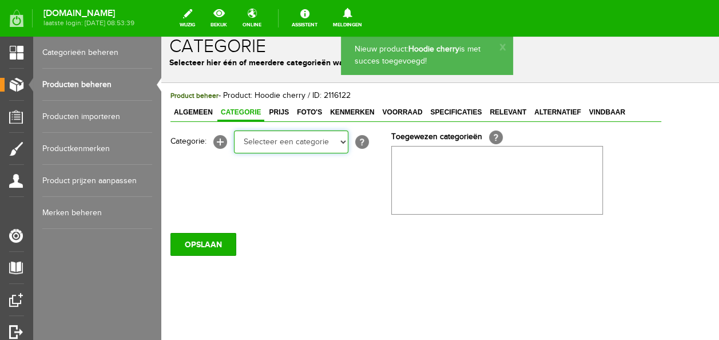
click at [291, 148] on select "Selecteer een categorie Baby jongens Badcape/omslagdoeken Boxpakjes Dekentjes H…" at bounding box center [291, 141] width 114 height 23
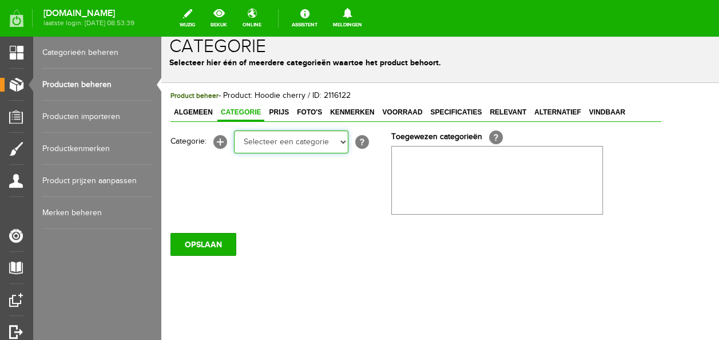
click at [234, 130] on select "Selecteer een categorie Baby jongens Badcape/omslagdoeken Boxpakjes Dekentjes H…" at bounding box center [291, 141] width 114 height 23
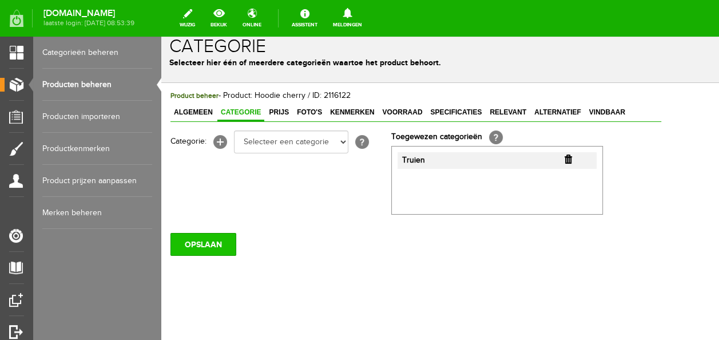
click at [210, 244] on input "OPSLAAN" at bounding box center [203, 244] width 66 height 23
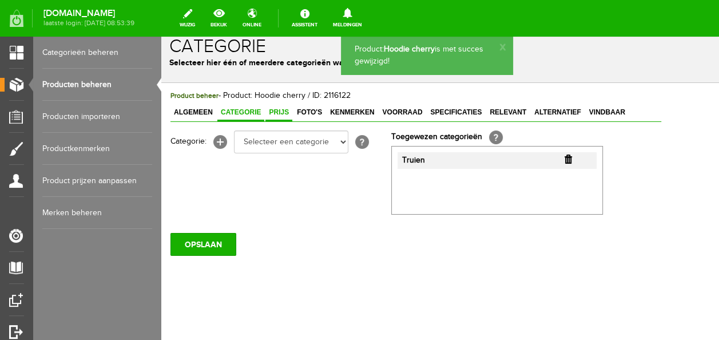
scroll to position [0, 0]
click at [280, 110] on span "Prijs" at bounding box center [278, 112] width 27 height 8
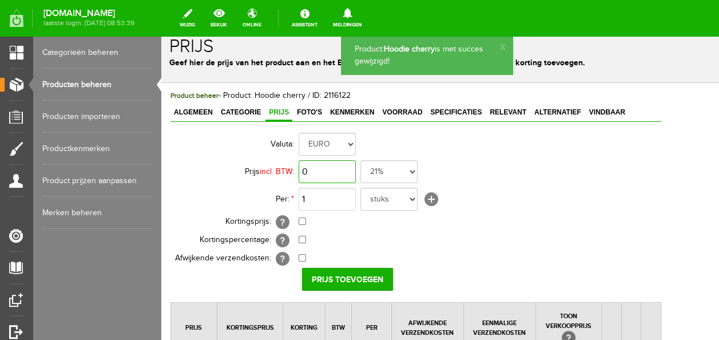
click at [320, 170] on input "0" at bounding box center [327, 171] width 57 height 23
click at [329, 272] on input "Prijs toevoegen" at bounding box center [347, 279] width 91 height 23
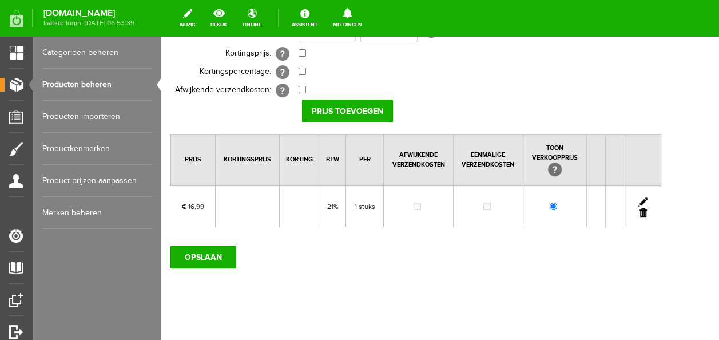
scroll to position [182, 0]
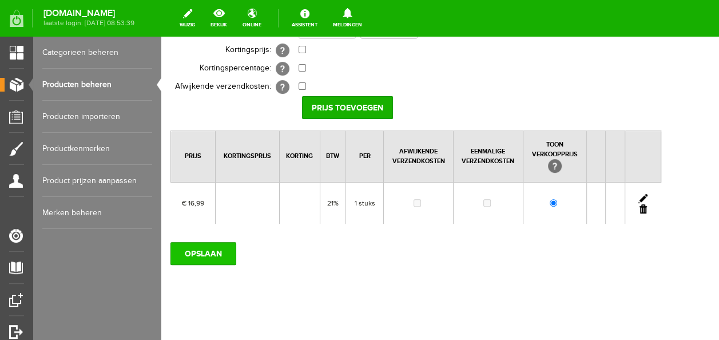
click at [235, 242] on input "OPSLAAN" at bounding box center [203, 253] width 66 height 23
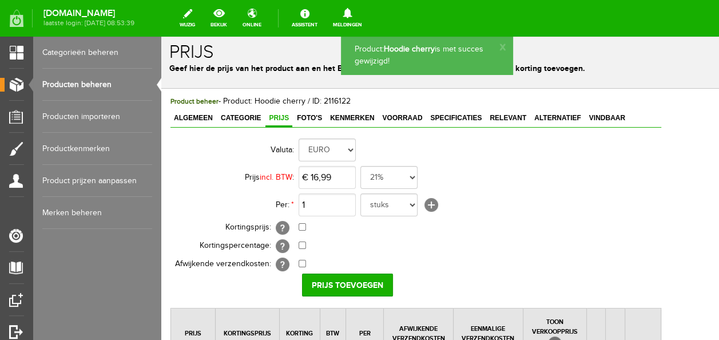
scroll to position [0, 0]
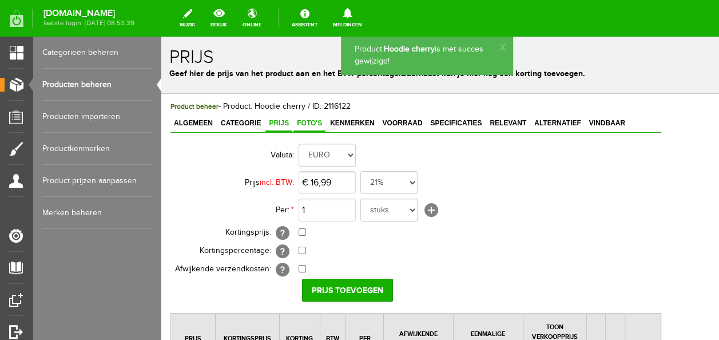
click at [312, 129] on link "Foto's" at bounding box center [309, 124] width 32 height 17
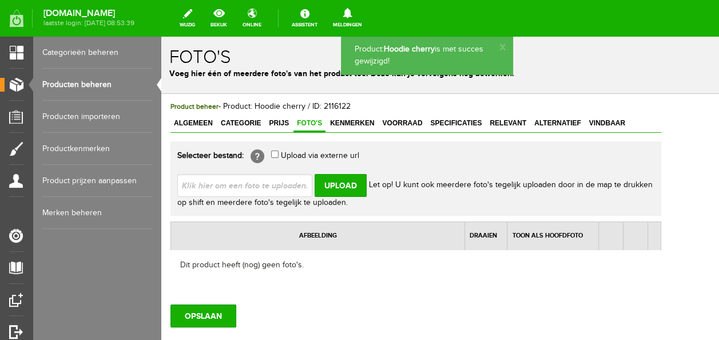
click at [287, 186] on input "file" at bounding box center [249, 185] width 144 height 22
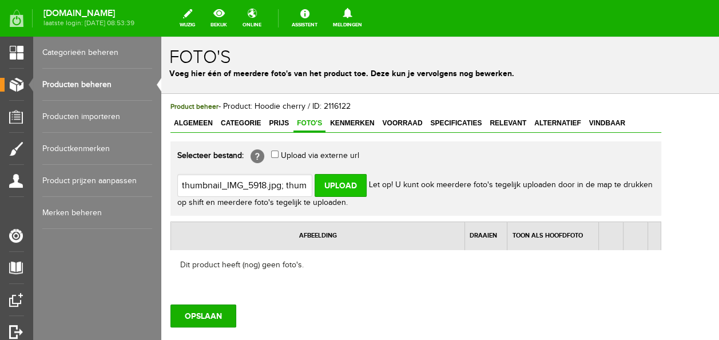
click at [348, 178] on input "Upload" at bounding box center [341, 185] width 52 height 23
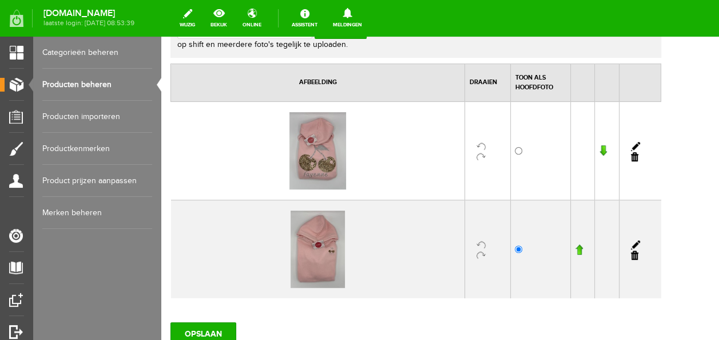
scroll to position [172, 0]
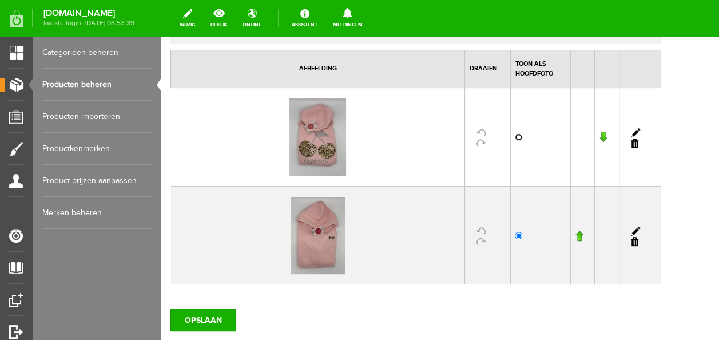
click at [522, 134] on input "radio" at bounding box center [518, 136] width 7 height 7
click at [208, 316] on input "OPSLAAN" at bounding box center [203, 319] width 66 height 23
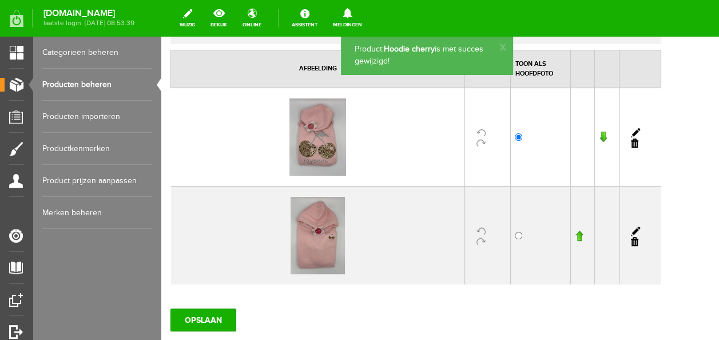
scroll to position [0, 0]
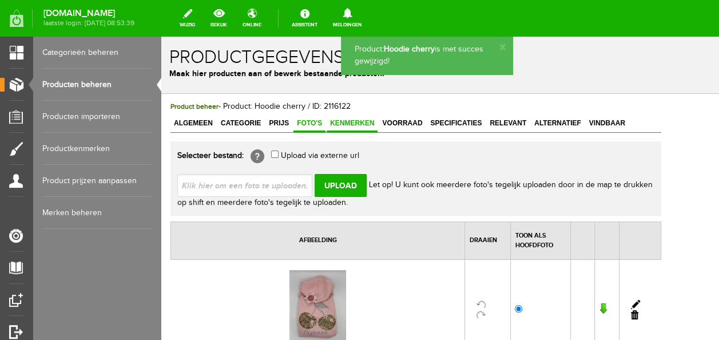
click at [345, 124] on span "Kenmerken" at bounding box center [352, 123] width 51 height 8
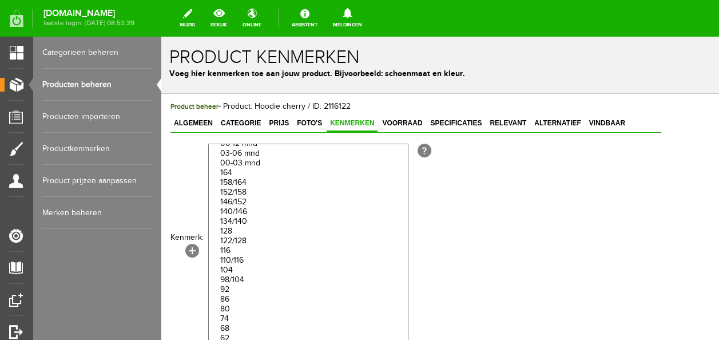
scroll to position [3, 0]
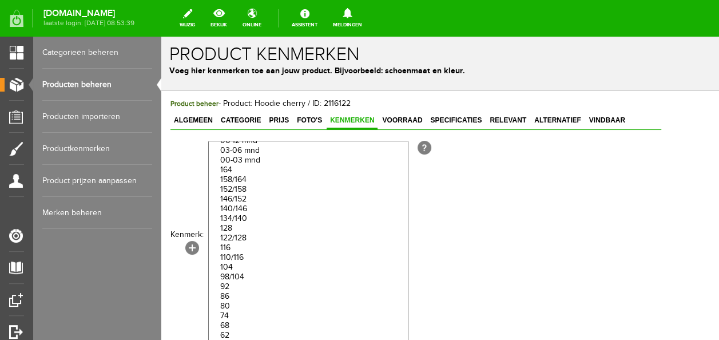
click at [245, 224] on option "134/140" at bounding box center [308, 219] width 199 height 10
click at [245, 204] on option "146/152" at bounding box center [308, 199] width 199 height 10
click at [248, 181] on option "158/164" at bounding box center [308, 180] width 199 height 10
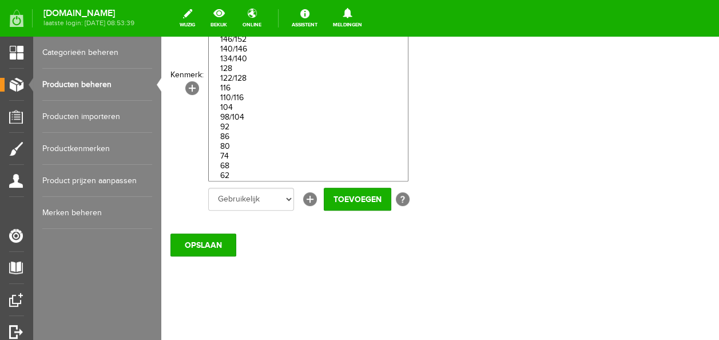
scroll to position [162, 0]
click at [365, 201] on input "Toevoegen" at bounding box center [357, 199] width 67 height 23
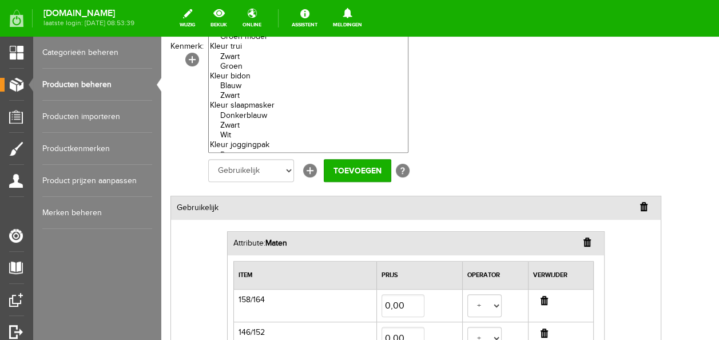
scroll to position [382, 0]
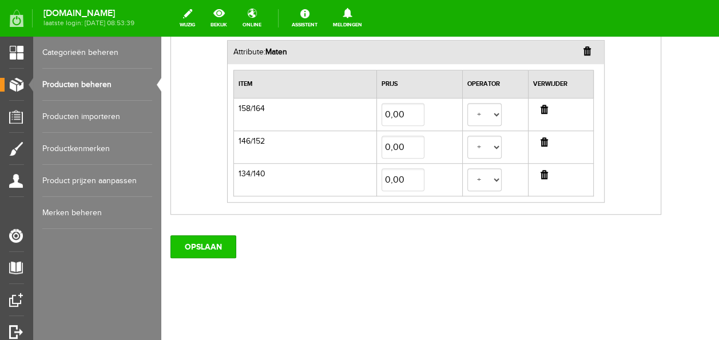
click at [201, 242] on input "OPSLAAN" at bounding box center [203, 246] width 66 height 23
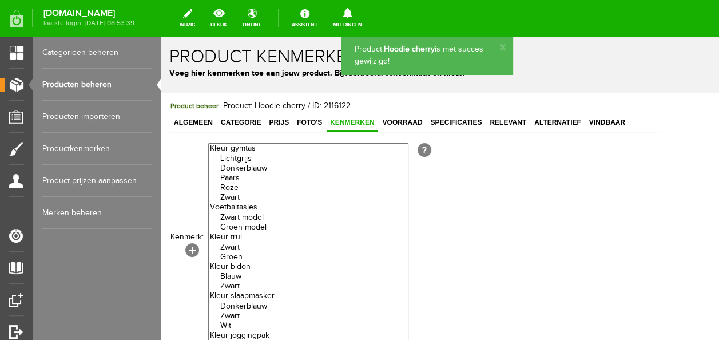
scroll to position [0, 0]
drag, startPoint x: 604, startPoint y: 128, endPoint x: 580, endPoint y: 141, distance: 27.9
click at [604, 128] on link "Vindbaar" at bounding box center [607, 124] width 43 height 17
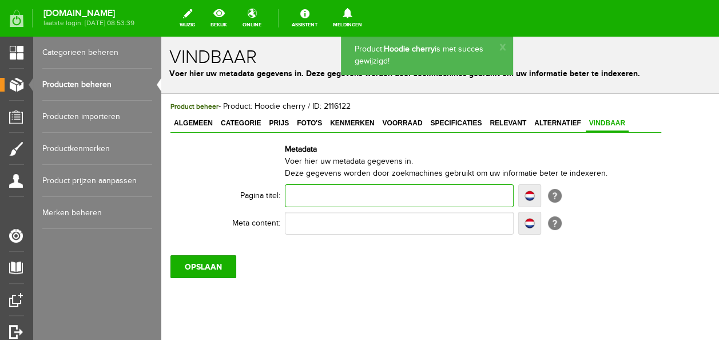
click at [371, 192] on input "text" at bounding box center [399, 195] width 229 height 23
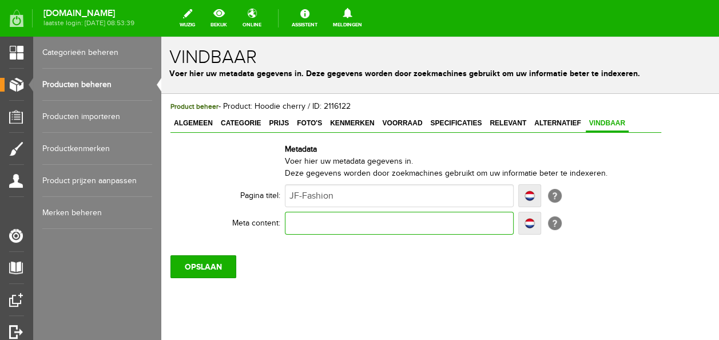
click at [330, 212] on input "text" at bounding box center [399, 223] width 229 height 23
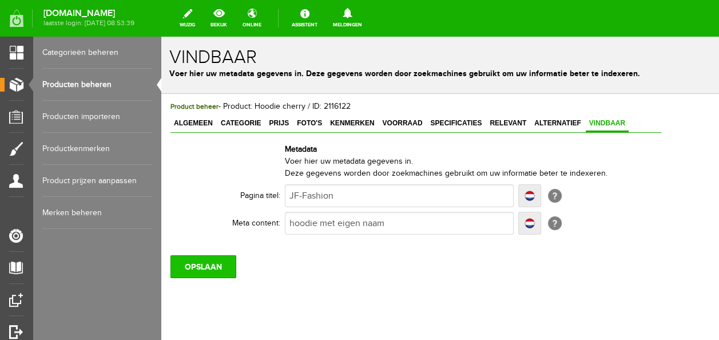
click at [209, 258] on input "OPSLAAN" at bounding box center [203, 266] width 66 height 23
click at [209, 268] on input "OPSLAAN" at bounding box center [203, 266] width 66 height 23
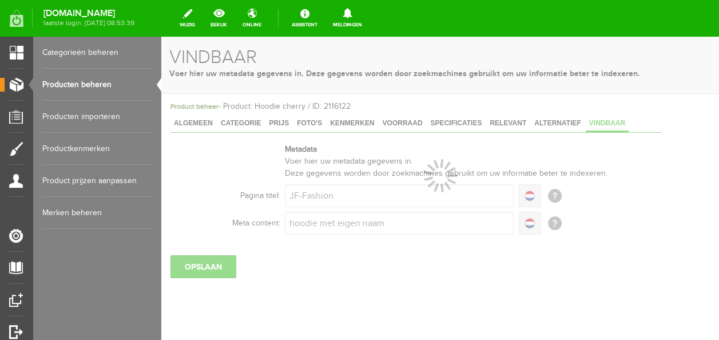
click at [84, 86] on link "Producten beheren" at bounding box center [97, 85] width 110 height 32
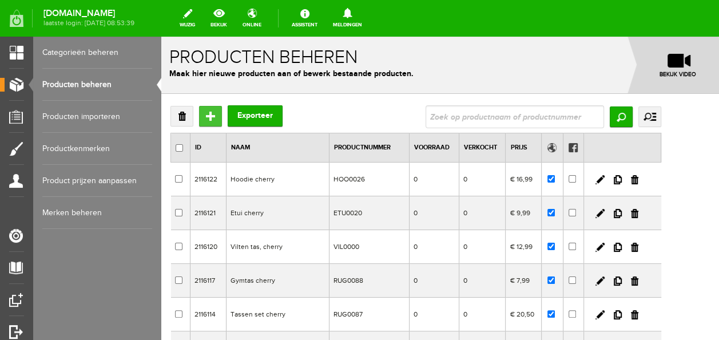
click at [216, 118] on input "Toevoegen" at bounding box center [210, 116] width 23 height 21
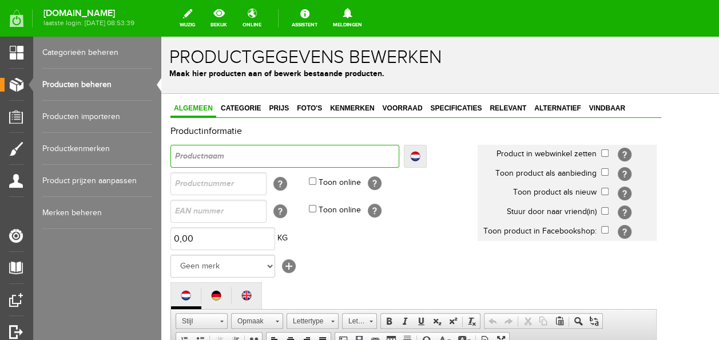
click at [242, 157] on input "text" at bounding box center [284, 156] width 229 height 23
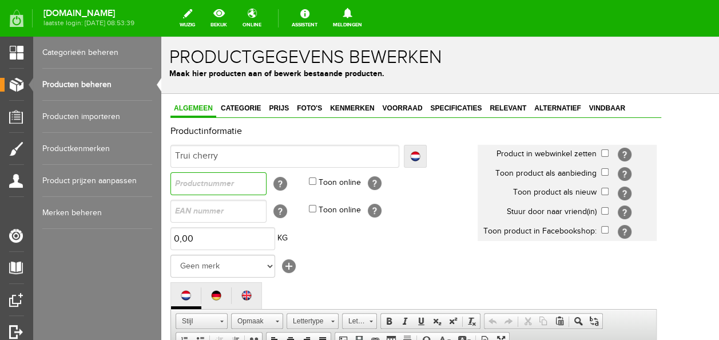
click at [246, 182] on input "text" at bounding box center [218, 183] width 96 height 23
click at [311, 180] on input "Toon online" at bounding box center [312, 180] width 7 height 7
click at [608, 153] on input "checkbox" at bounding box center [604, 152] width 7 height 7
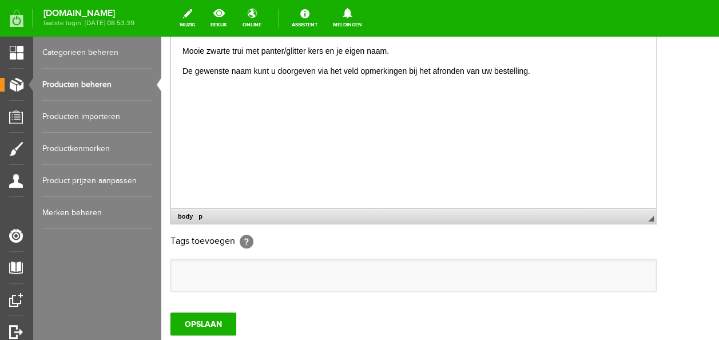
scroll to position [343, 0]
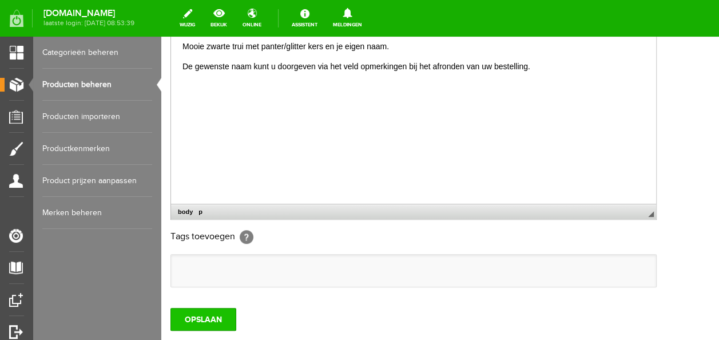
click at [210, 327] on input "OPSLAAN" at bounding box center [203, 319] width 66 height 23
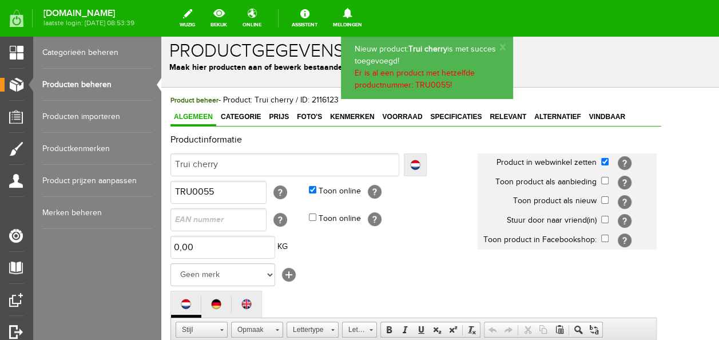
scroll to position [0, 0]
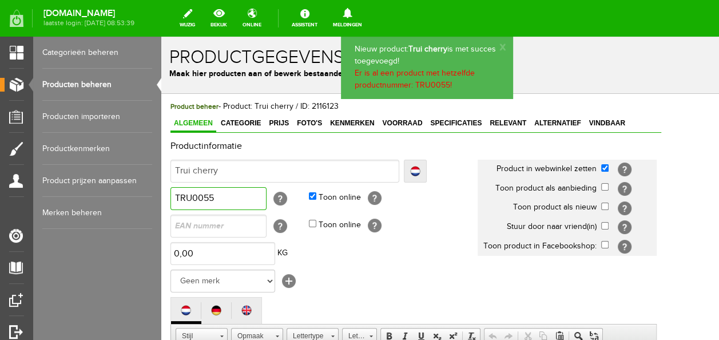
click at [242, 201] on input "TRU0055" at bounding box center [218, 198] width 96 height 23
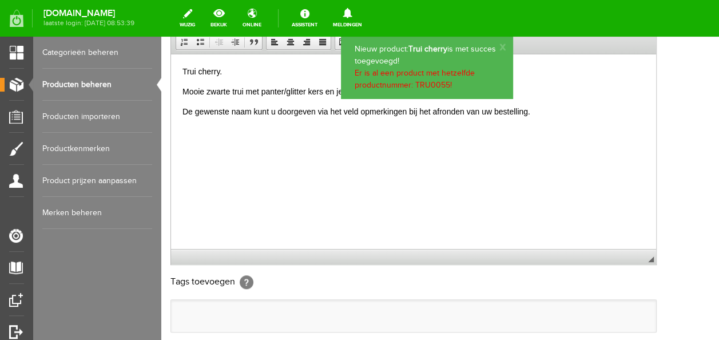
scroll to position [343, 0]
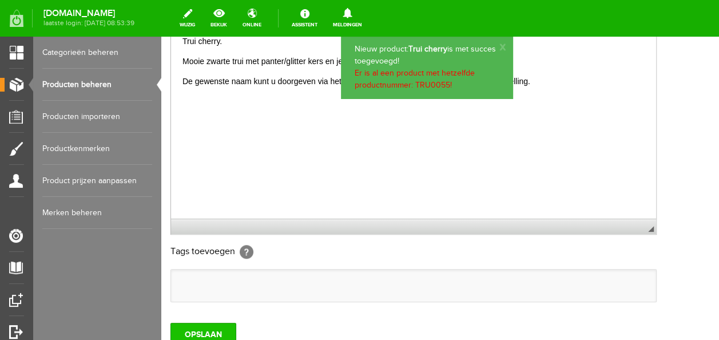
click at [196, 323] on input "OPSLAAN" at bounding box center [203, 334] width 66 height 23
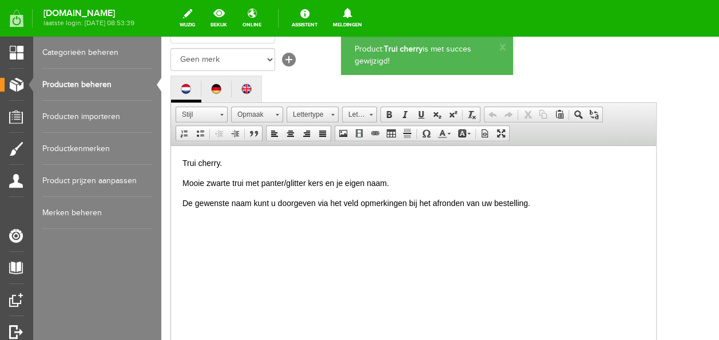
scroll to position [0, 0]
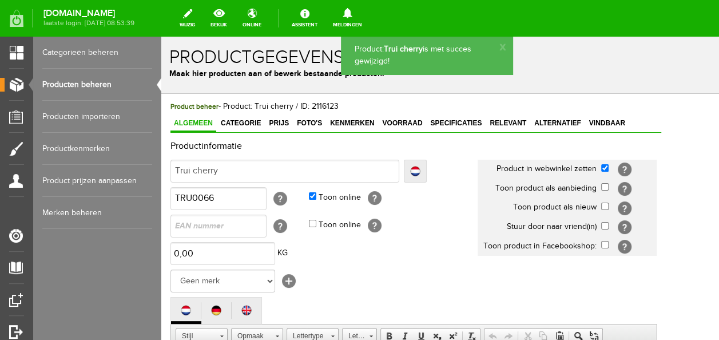
drag, startPoint x: 252, startPoint y: 123, endPoint x: 252, endPoint y: 148, distance: 24.6
click at [252, 123] on span "Categorie" at bounding box center [240, 123] width 47 height 8
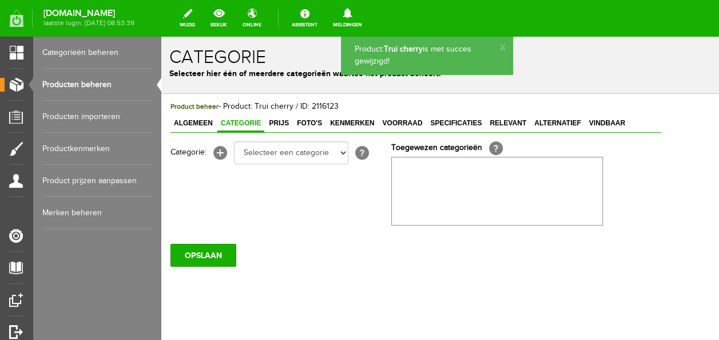
click at [257, 165] on div "Categorie: [+] Selecteer een categorie Baby jongens Badcape/omslagdoeken Boxpak…" at bounding box center [415, 183] width 491 height 84
drag, startPoint x: 260, startPoint y: 163, endPoint x: 258, endPoint y: 170, distance: 7.5
click at [260, 163] on select "Selecteer een categorie Baby jongens Badcape/omslagdoeken Boxpakjes Dekentjes H…" at bounding box center [291, 152] width 114 height 23
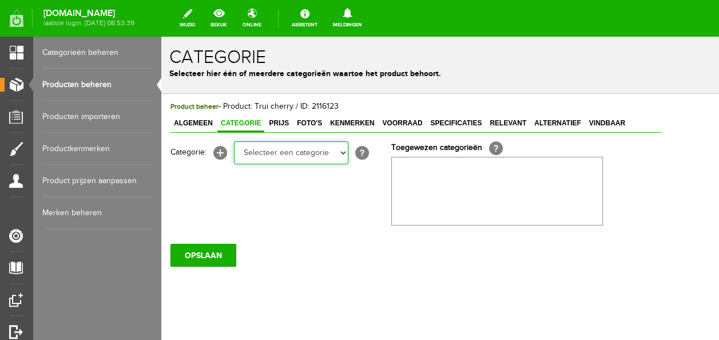
click at [234, 141] on select "Selecteer een categorie Baby jongens Badcape/omslagdoeken Boxpakjes Dekentjes H…" at bounding box center [291, 152] width 114 height 23
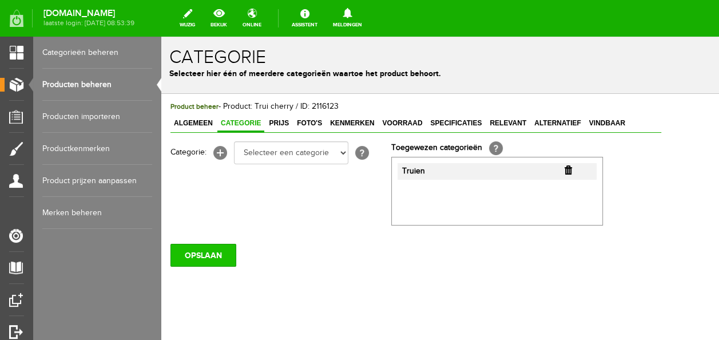
click at [217, 258] on input "OPSLAAN" at bounding box center [203, 255] width 66 height 23
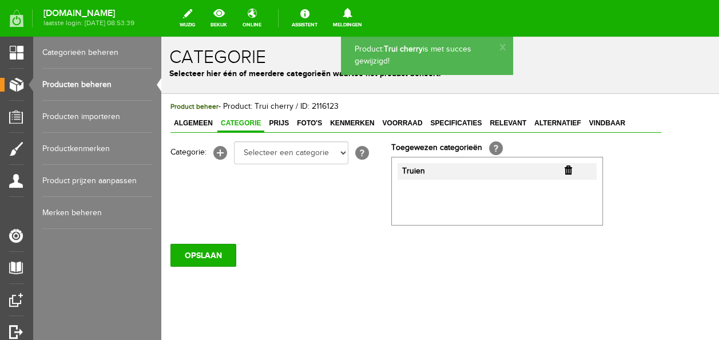
click at [282, 127] on link "Prijs" at bounding box center [278, 124] width 27 height 17
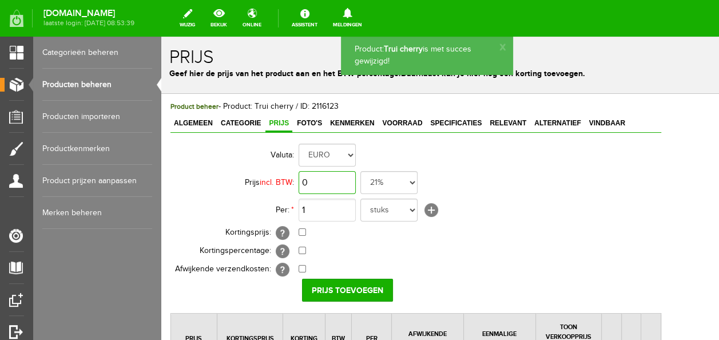
click at [322, 186] on input "0" at bounding box center [327, 182] width 57 height 23
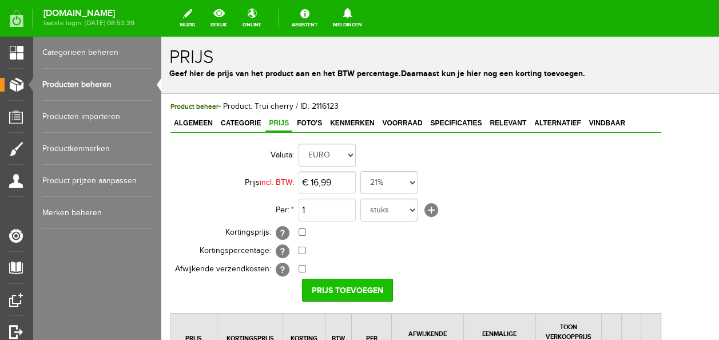
click at [357, 287] on input "Prijs toevoegen" at bounding box center [347, 290] width 91 height 23
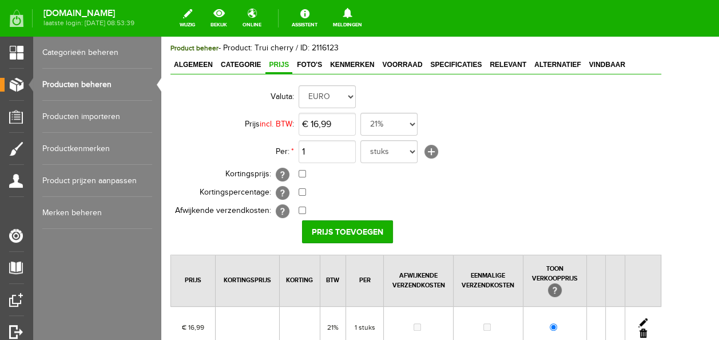
scroll to position [191, 0]
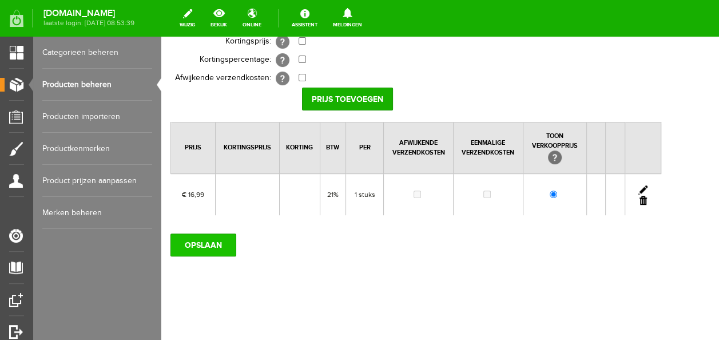
click at [204, 242] on input "OPSLAAN" at bounding box center [203, 244] width 66 height 23
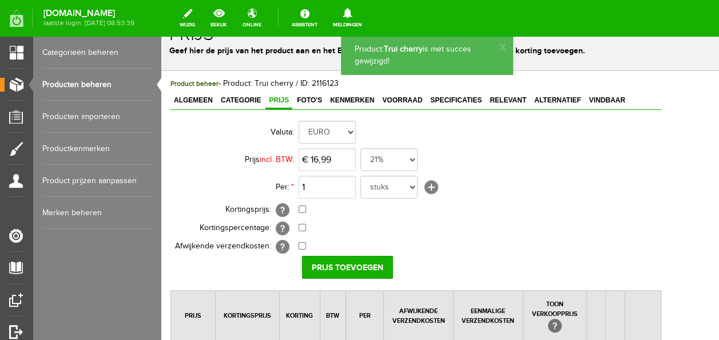
scroll to position [0, 0]
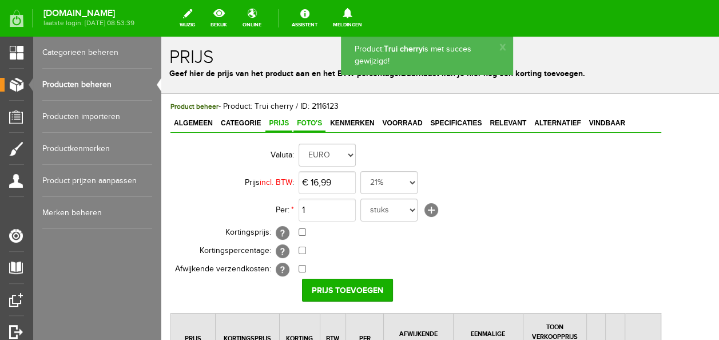
click at [320, 127] on link "Foto's" at bounding box center [309, 124] width 32 height 17
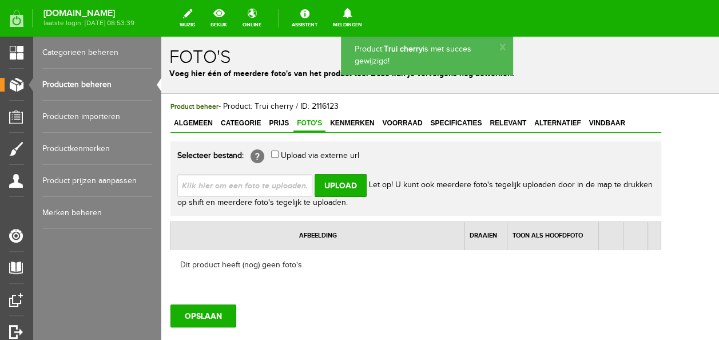
click at [300, 189] on input "file" at bounding box center [249, 185] width 144 height 22
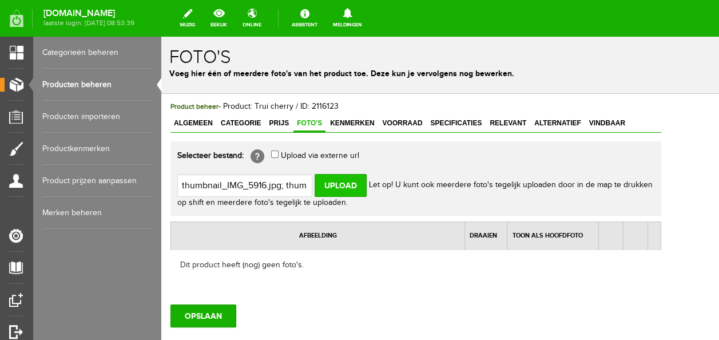
click at [349, 185] on input "Upload" at bounding box center [341, 185] width 52 height 23
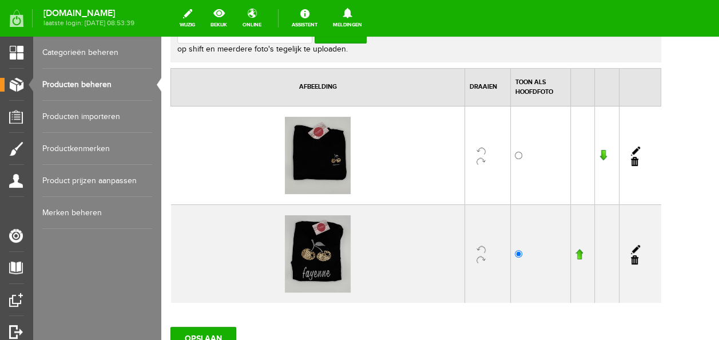
scroll to position [172, 0]
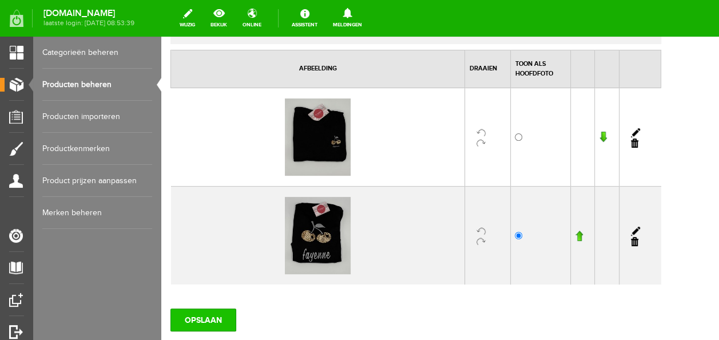
click at [213, 315] on input "OPSLAAN" at bounding box center [203, 319] width 66 height 23
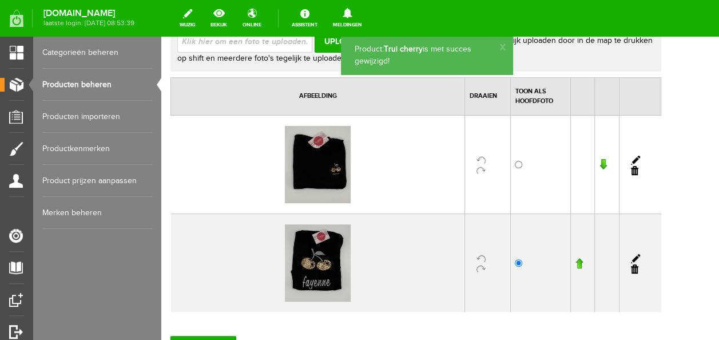
scroll to position [246, 0]
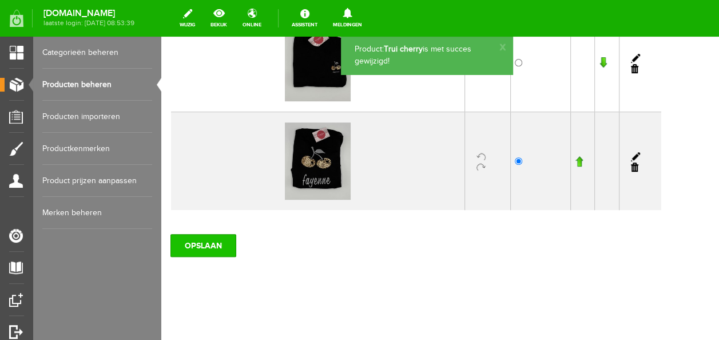
click at [219, 253] on input "OPSLAAN" at bounding box center [203, 245] width 66 height 23
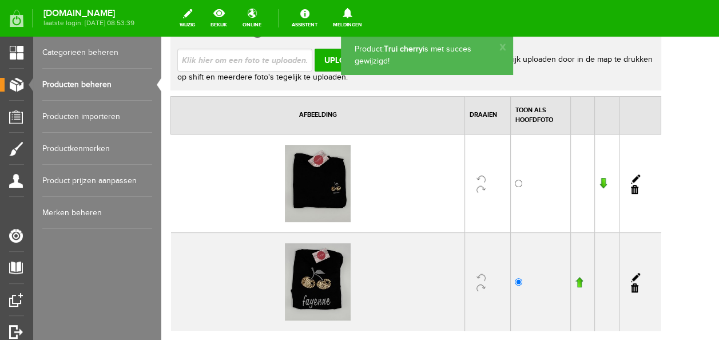
scroll to position [0, 0]
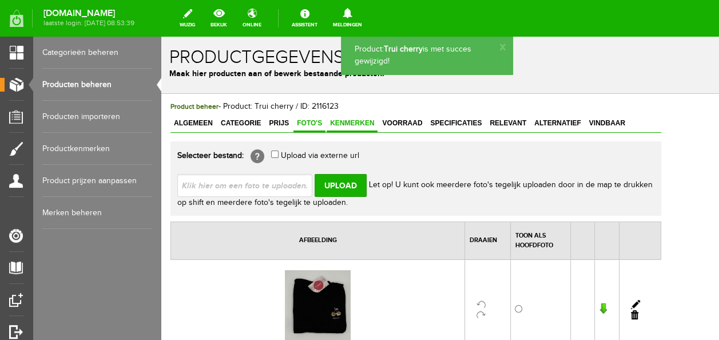
drag, startPoint x: 349, startPoint y: 133, endPoint x: 349, endPoint y: 124, distance: 9.1
click at [349, 132] on div "Product beheer - Product: Trui cherry / ID: 2116123 Algemeen Categorie Prijs Fo…" at bounding box center [415, 302] width 491 height 402
click at [349, 121] on span "Kenmerken" at bounding box center [352, 123] width 51 height 8
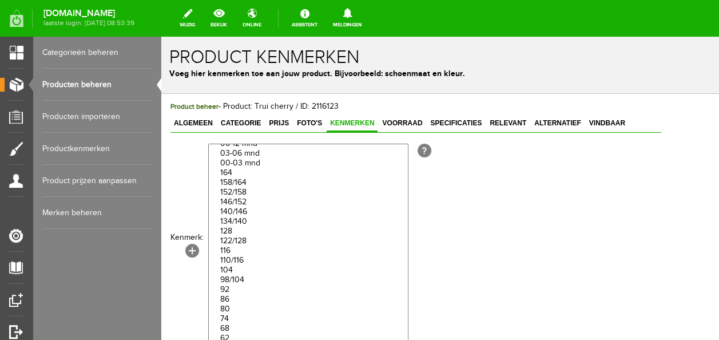
scroll to position [3, 0]
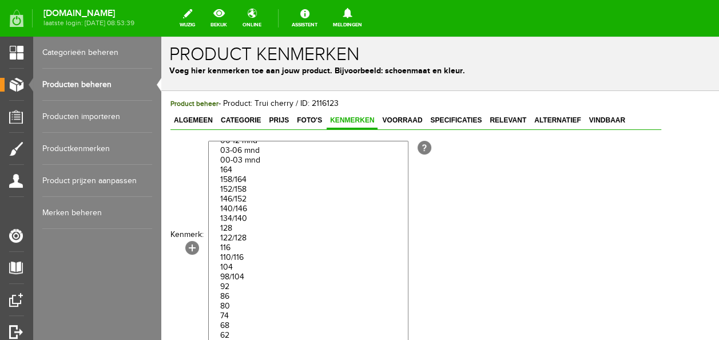
click at [244, 274] on option "98/104" at bounding box center [308, 277] width 199 height 10
click at [244, 253] on option "110/116" at bounding box center [308, 258] width 199 height 10
click at [242, 233] on option "122/128" at bounding box center [308, 238] width 199 height 10
click at [242, 214] on option "134/140" at bounding box center [308, 219] width 199 height 10
click at [246, 196] on option "146/152" at bounding box center [308, 199] width 199 height 10
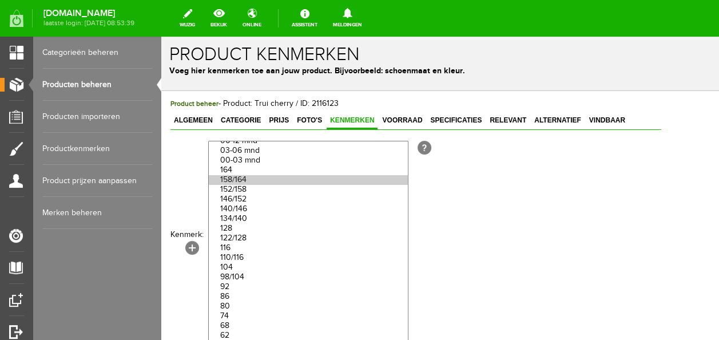
click at [244, 175] on option "158/164" at bounding box center [308, 180] width 199 height 10
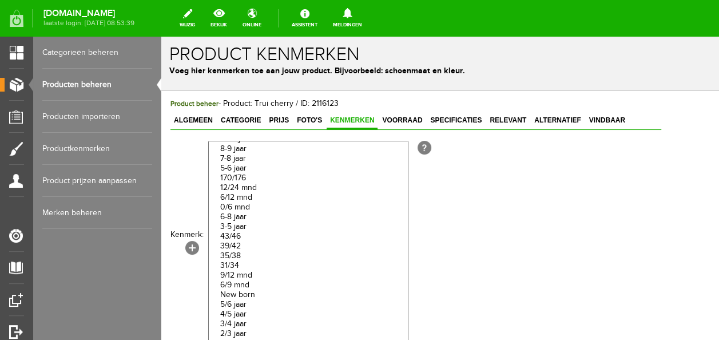
scroll to position [1844, 0]
click at [247, 108] on option "170/176" at bounding box center [308, 103] width 199 height 10
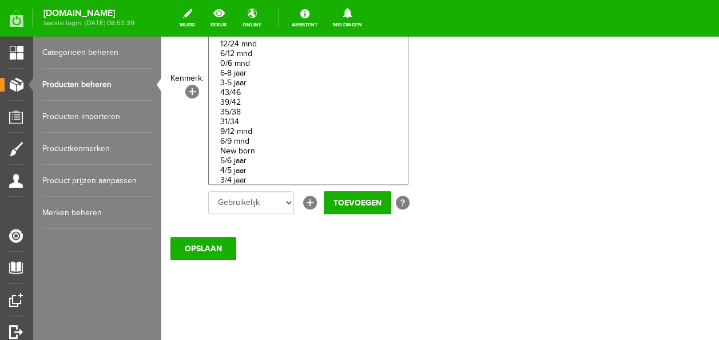
scroll to position [162, 0]
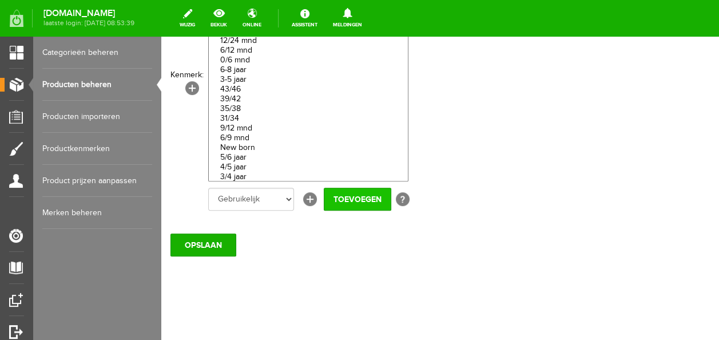
click at [348, 205] on input "Toevoegen" at bounding box center [357, 199] width 67 height 23
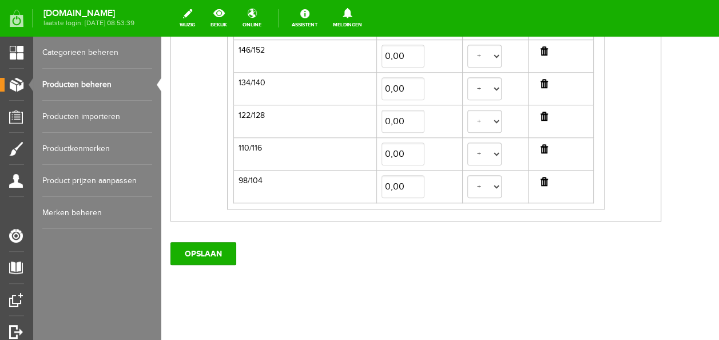
scroll to position [511, 0]
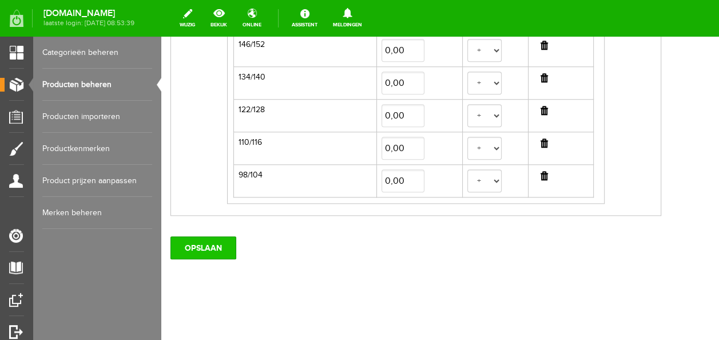
click at [232, 243] on input "OPSLAAN" at bounding box center [203, 247] width 66 height 23
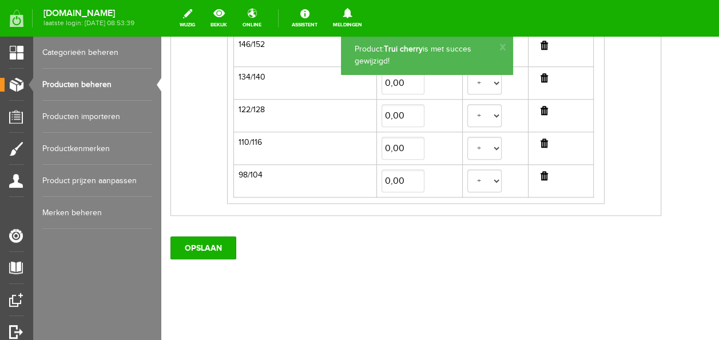
scroll to position [0, 0]
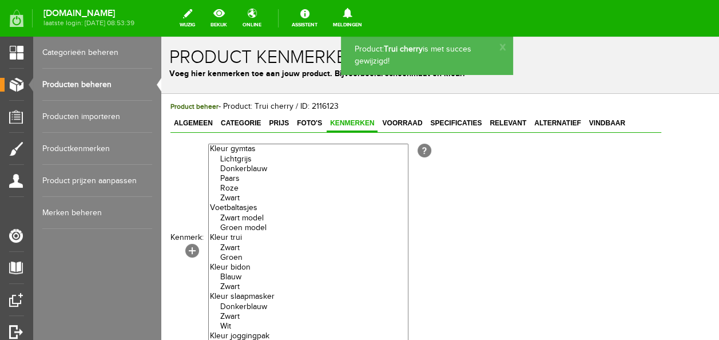
click at [636, 126] on div "Algemeen Categorie Prijs Foto's Kenmerken Voorraad Specificaties Relevant Alter…" at bounding box center [415, 124] width 491 height 17
click at [611, 126] on link "Vindbaar" at bounding box center [607, 124] width 43 height 17
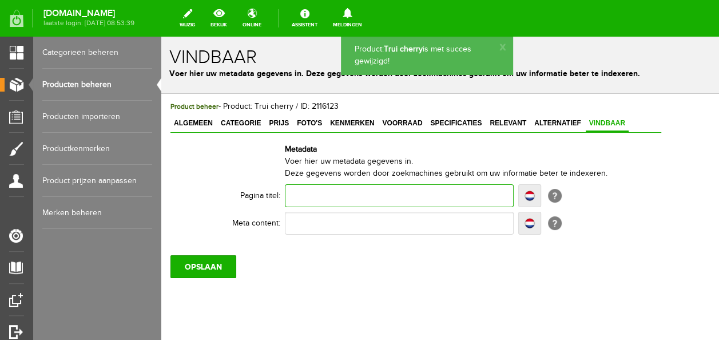
click at [390, 203] on input "text" at bounding box center [399, 195] width 229 height 23
click at [390, 203] on input "J" at bounding box center [399, 195] width 229 height 23
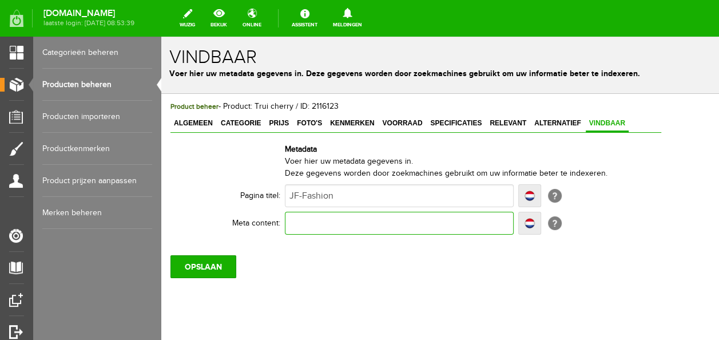
click at [385, 222] on input "text" at bounding box center [399, 223] width 229 height 23
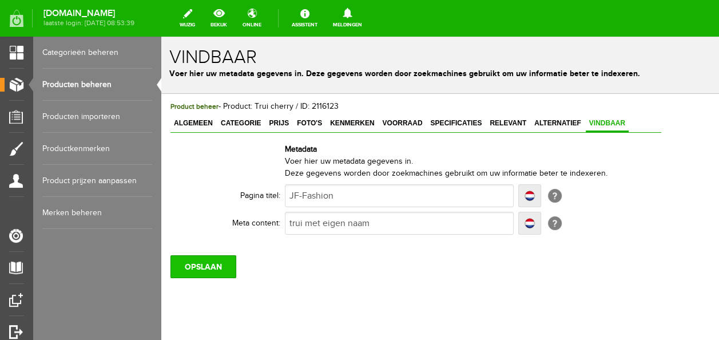
click at [210, 276] on input "OPSLAAN" at bounding box center [203, 266] width 66 height 23
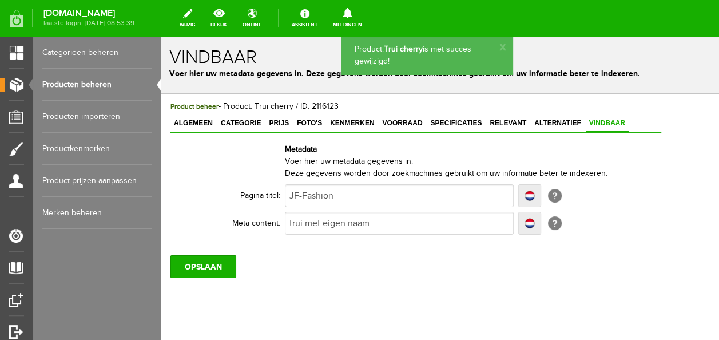
click at [102, 85] on link "Producten beheren" at bounding box center [97, 85] width 110 height 32
